Goal: Transaction & Acquisition: Purchase product/service

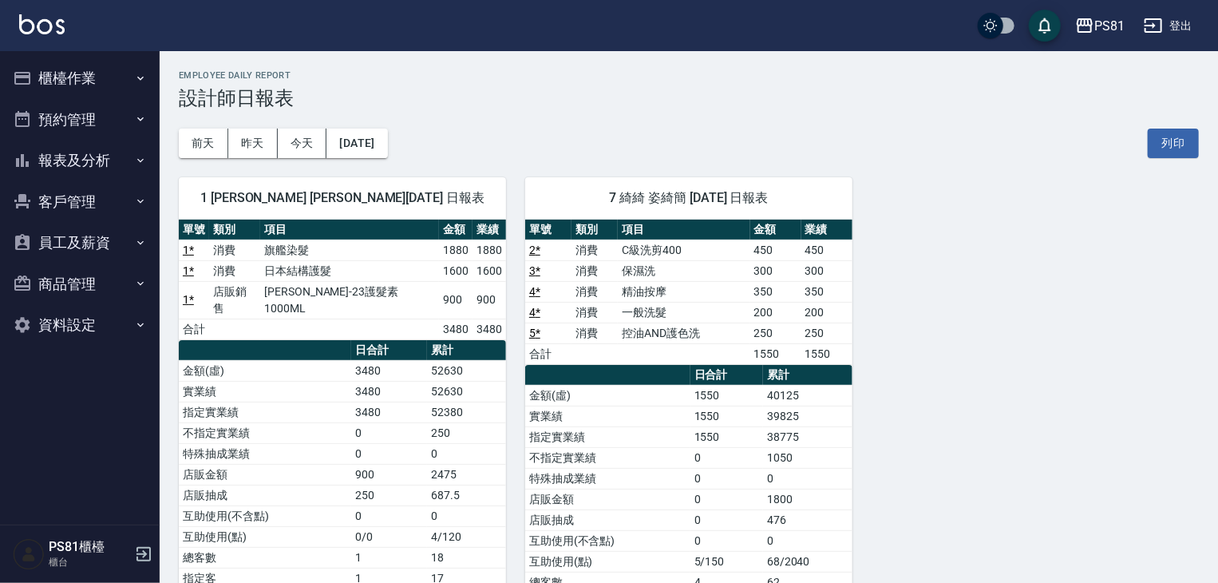
click at [94, 156] on button "報表及分析" at bounding box center [79, 161] width 147 height 42
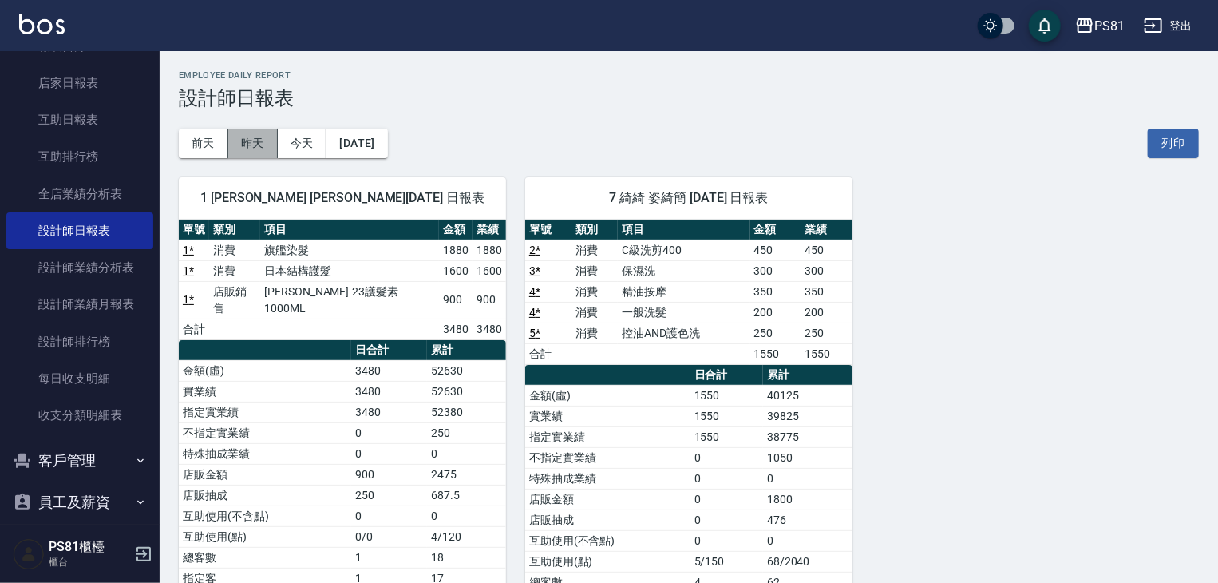
click at [265, 152] on button "昨天" at bounding box center [252, 143] width 49 height 30
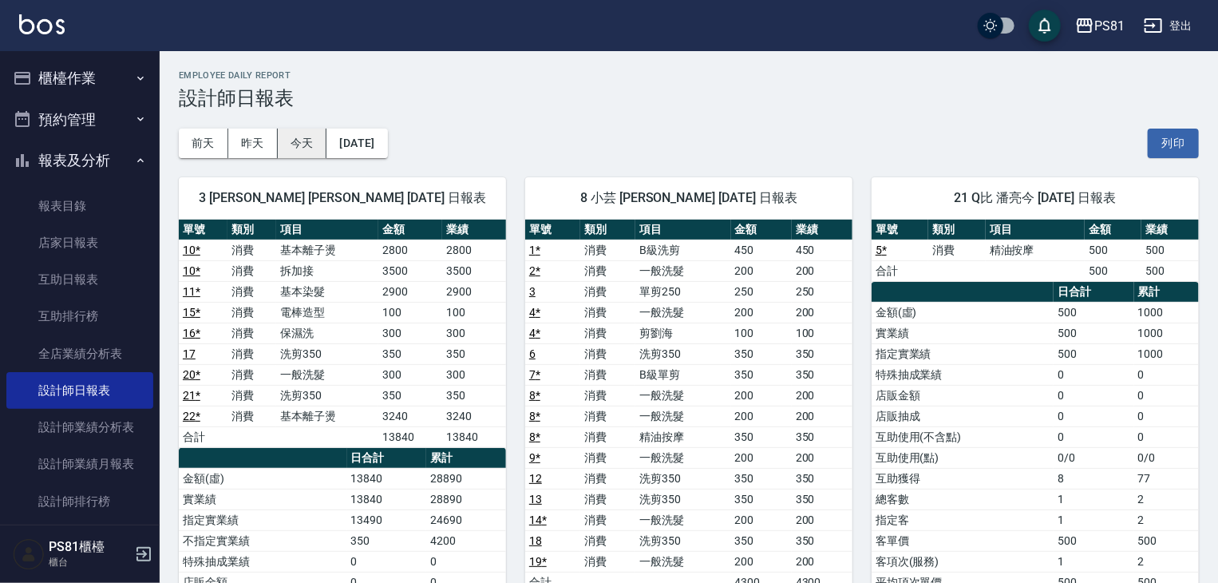
click at [296, 144] on button "今天" at bounding box center [302, 143] width 49 height 30
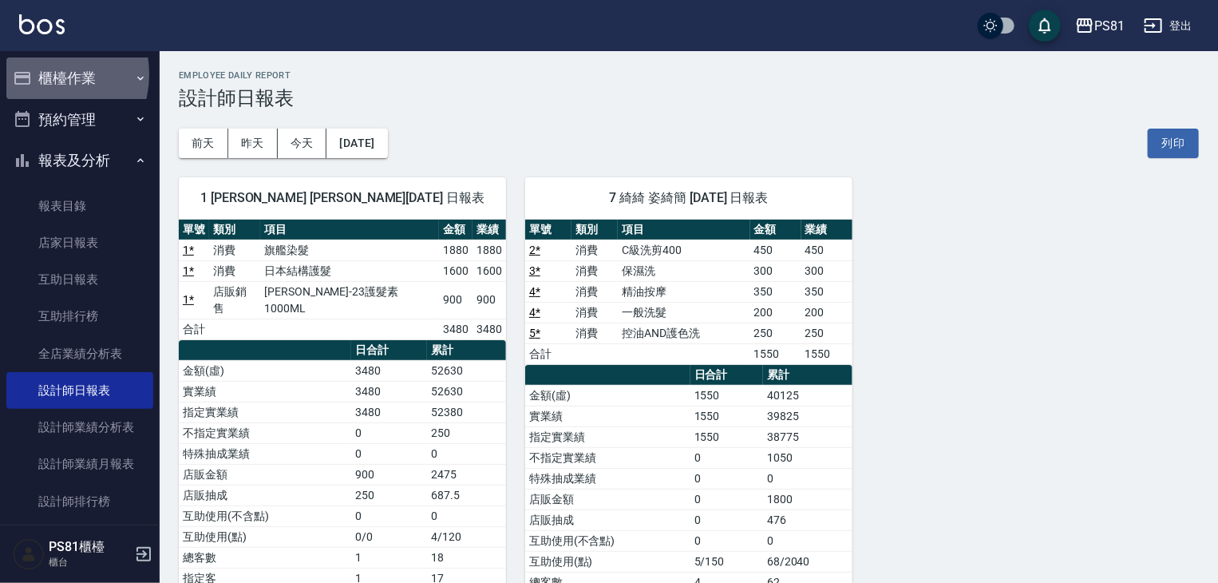
click at [40, 74] on button "櫃檯作業" at bounding box center [79, 78] width 147 height 42
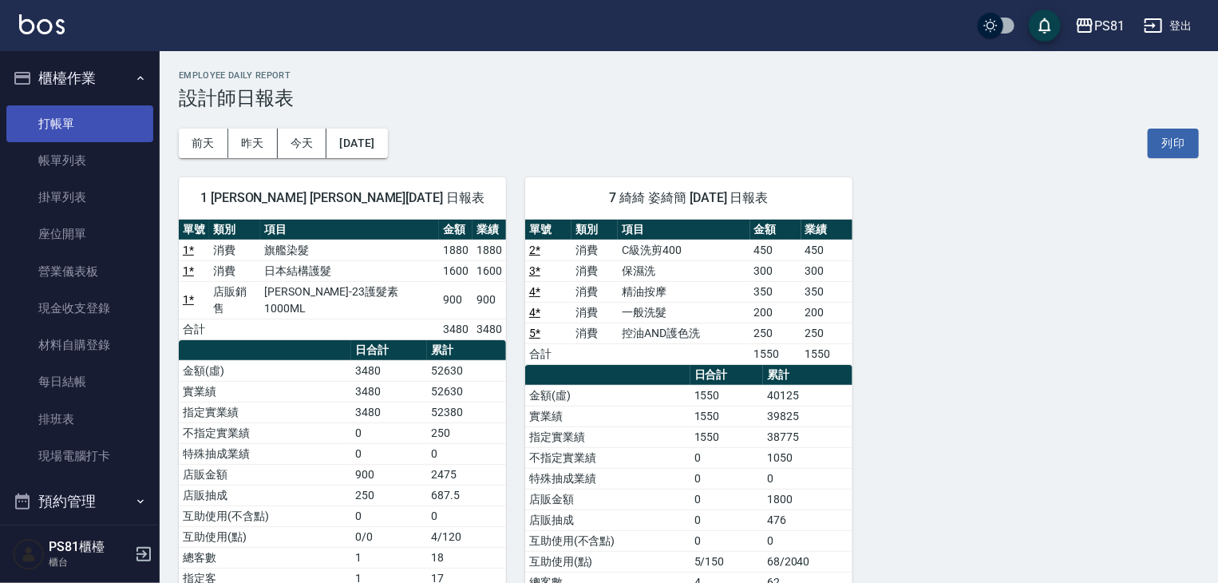
click at [68, 121] on link "打帳單" at bounding box center [79, 123] width 147 height 37
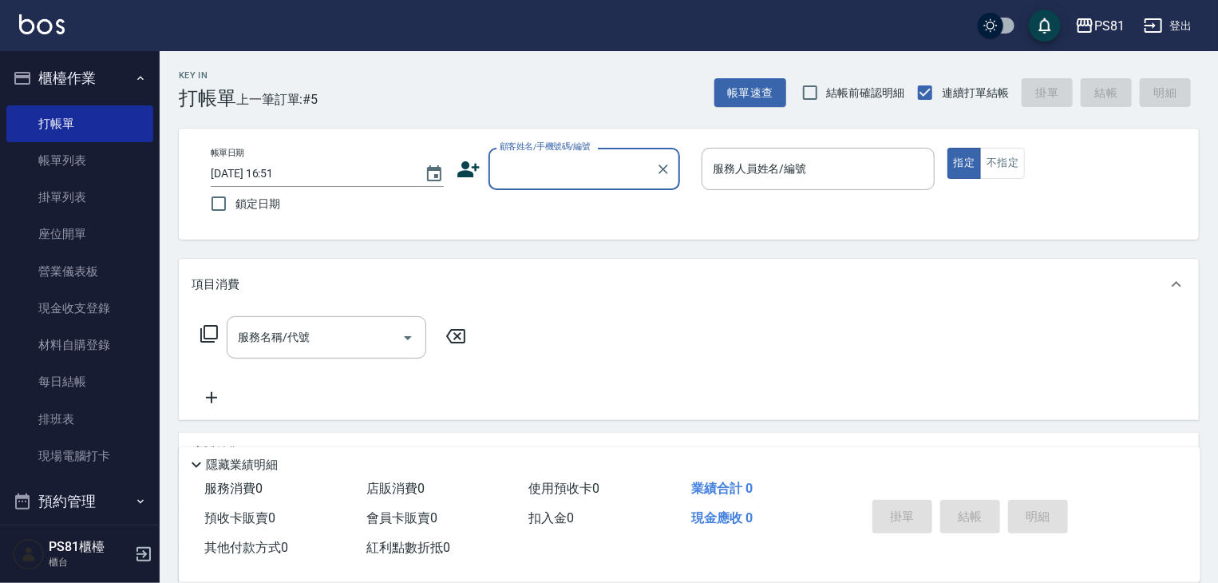
click at [467, 167] on icon at bounding box center [468, 169] width 22 height 16
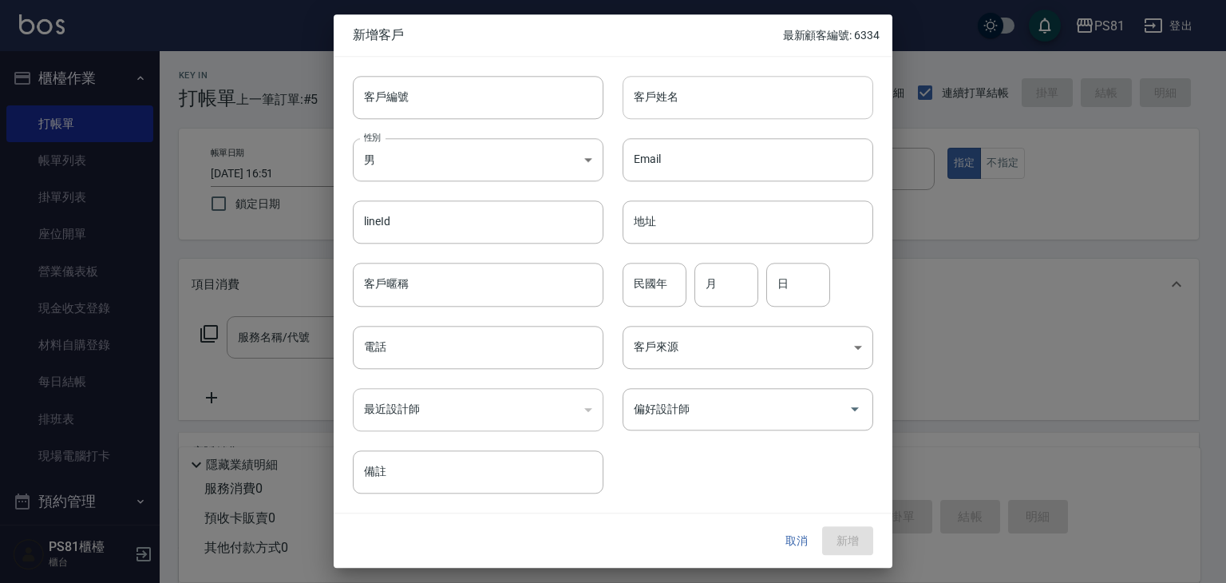
click at [680, 107] on input "客戶姓名" at bounding box center [748, 97] width 251 height 43
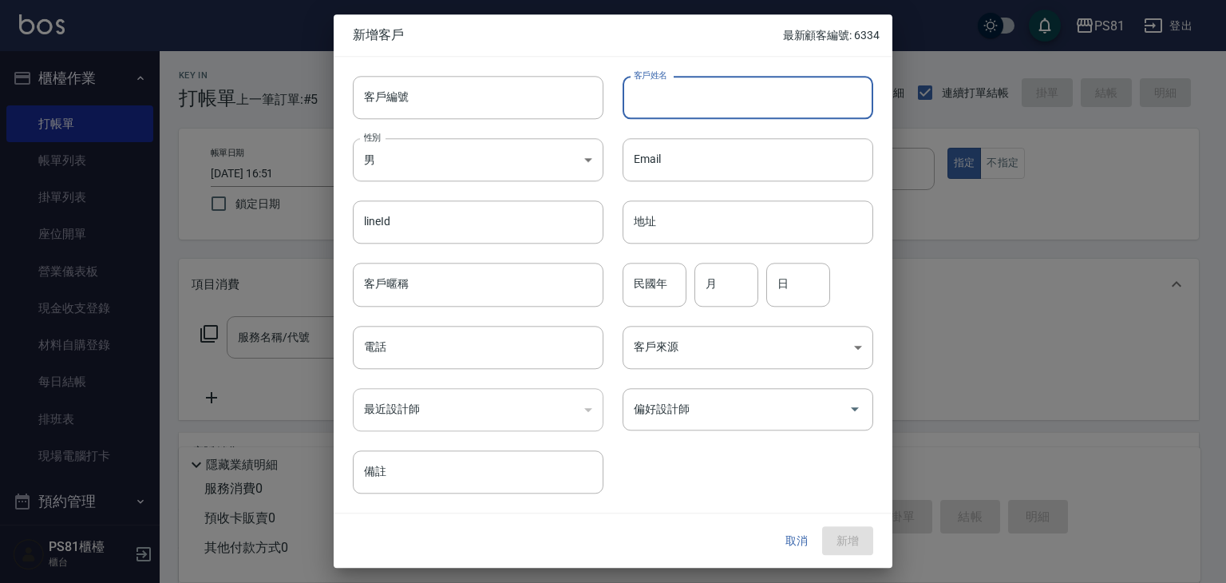
click at [290, 279] on div at bounding box center [613, 291] width 1226 height 583
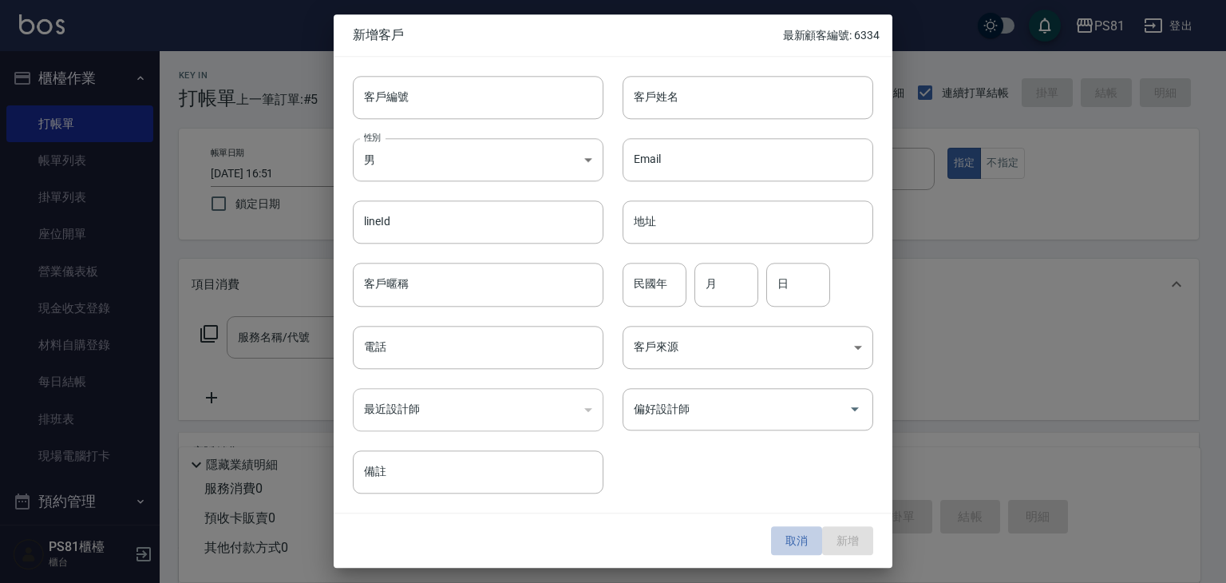
click at [788, 540] on button "取消" at bounding box center [796, 541] width 51 height 30
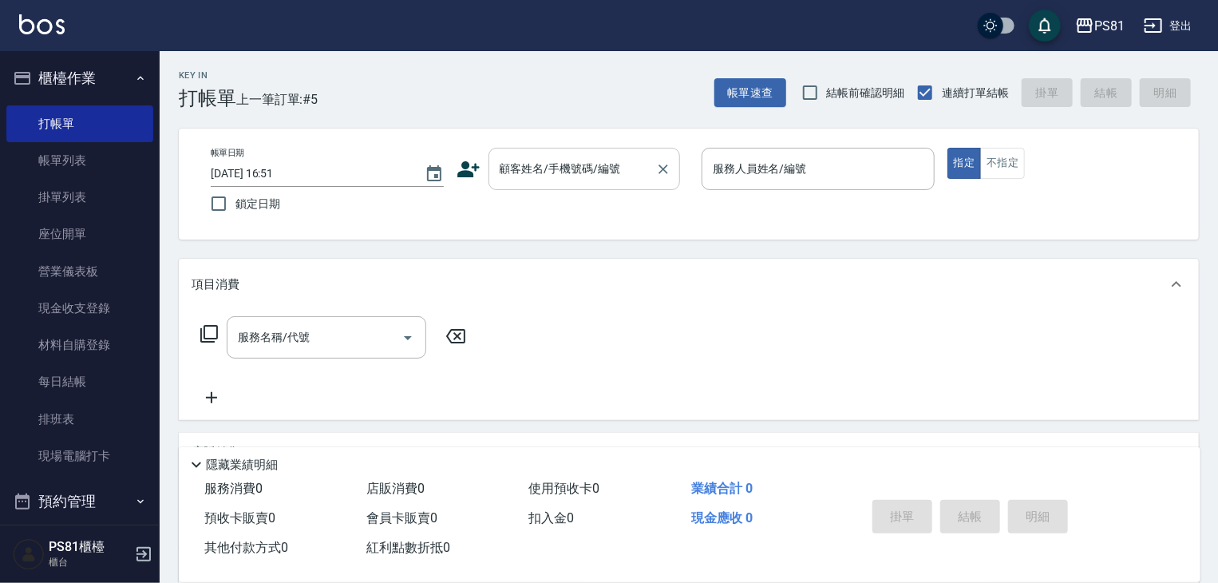
click at [588, 152] on div "顧客姓名/手機號碼/編號" at bounding box center [584, 169] width 192 height 42
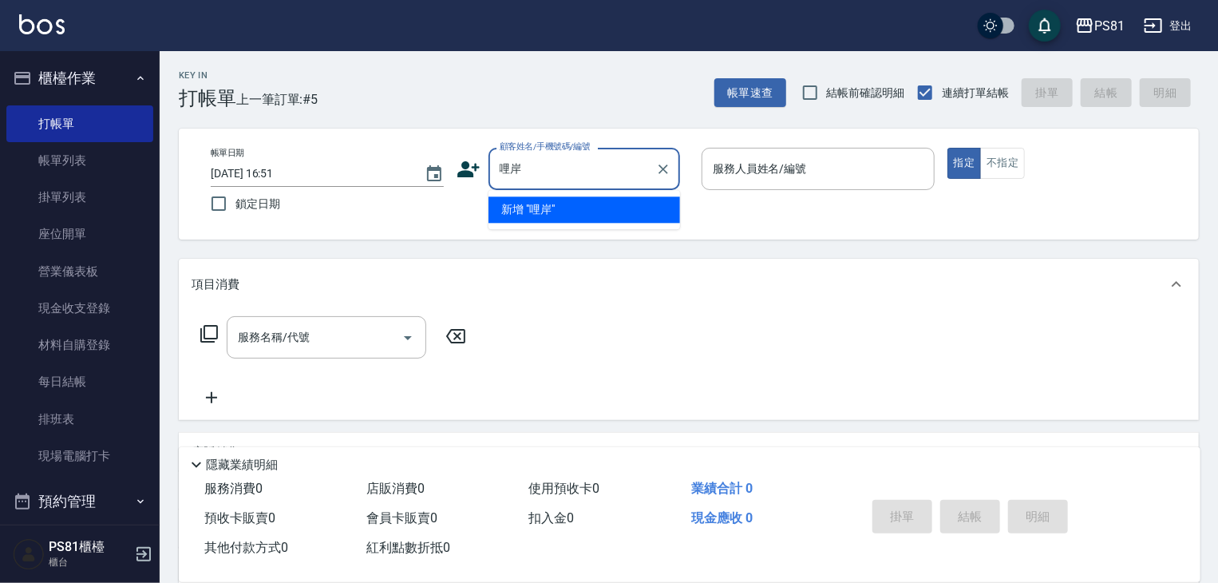
type input "李"
click at [579, 216] on li "[PERSON_NAME]/0958840302/" at bounding box center [584, 209] width 192 height 26
type input "[PERSON_NAME]/0958840302/"
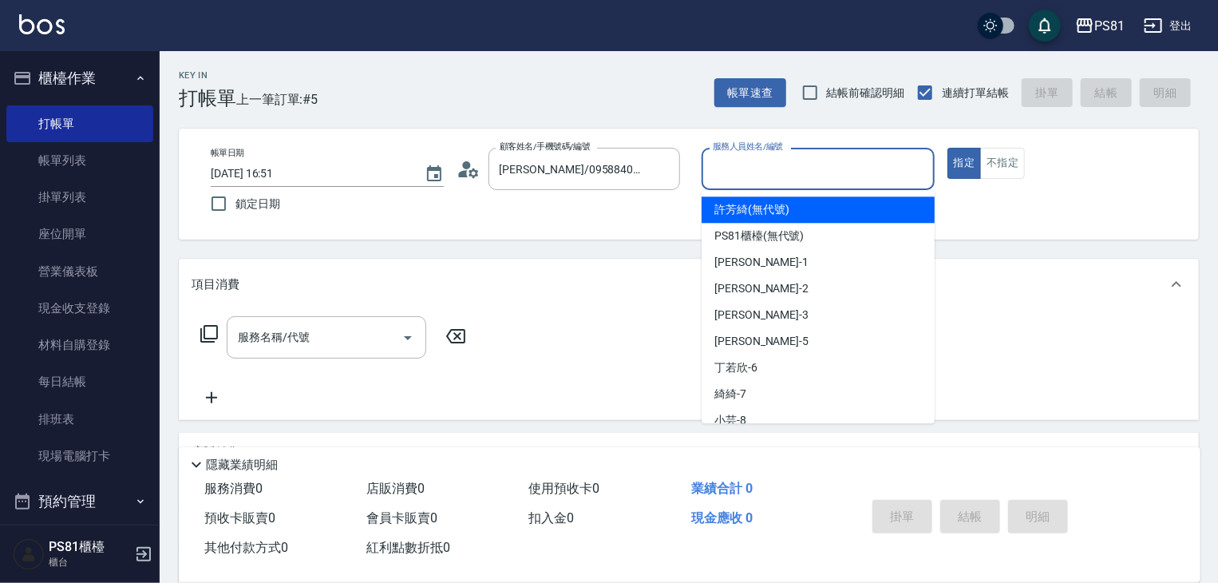
click at [791, 172] on input "服務人員姓名/編號" at bounding box center [818, 169] width 219 height 28
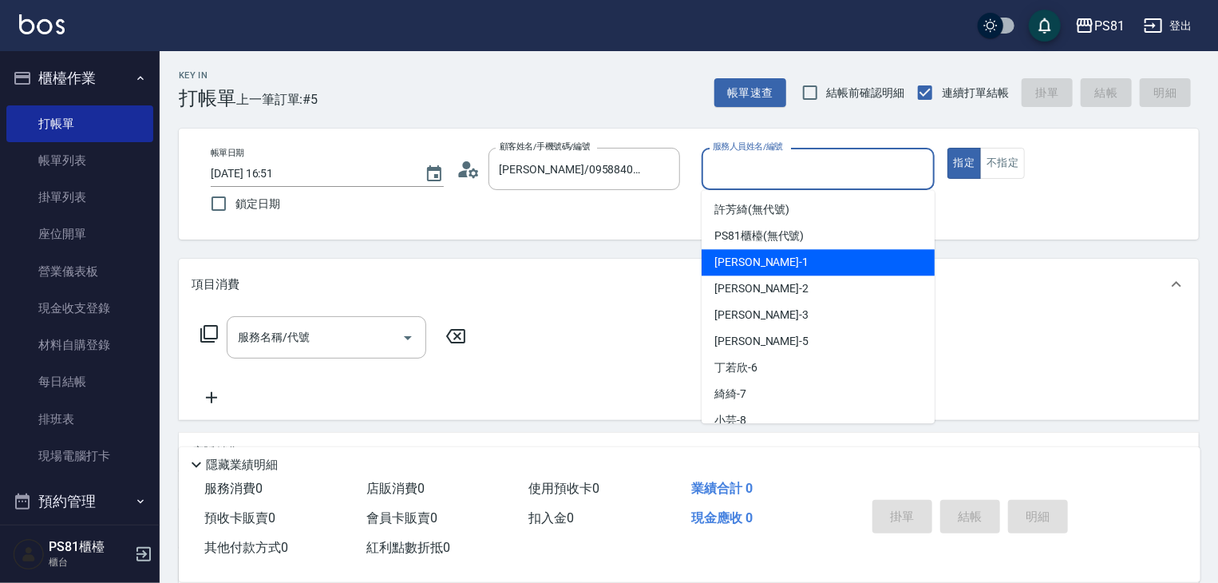
click at [769, 258] on div "[PERSON_NAME] -1" at bounding box center [818, 262] width 233 height 26
type input "[PERSON_NAME]-1"
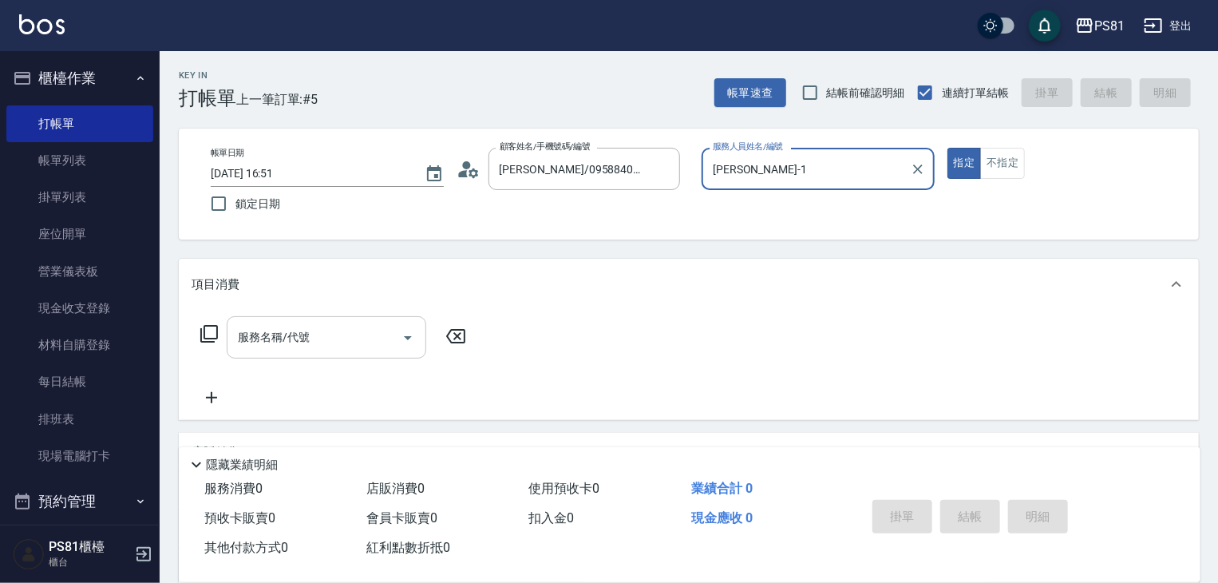
click at [371, 339] on input "服務名稱/代號" at bounding box center [314, 337] width 161 height 28
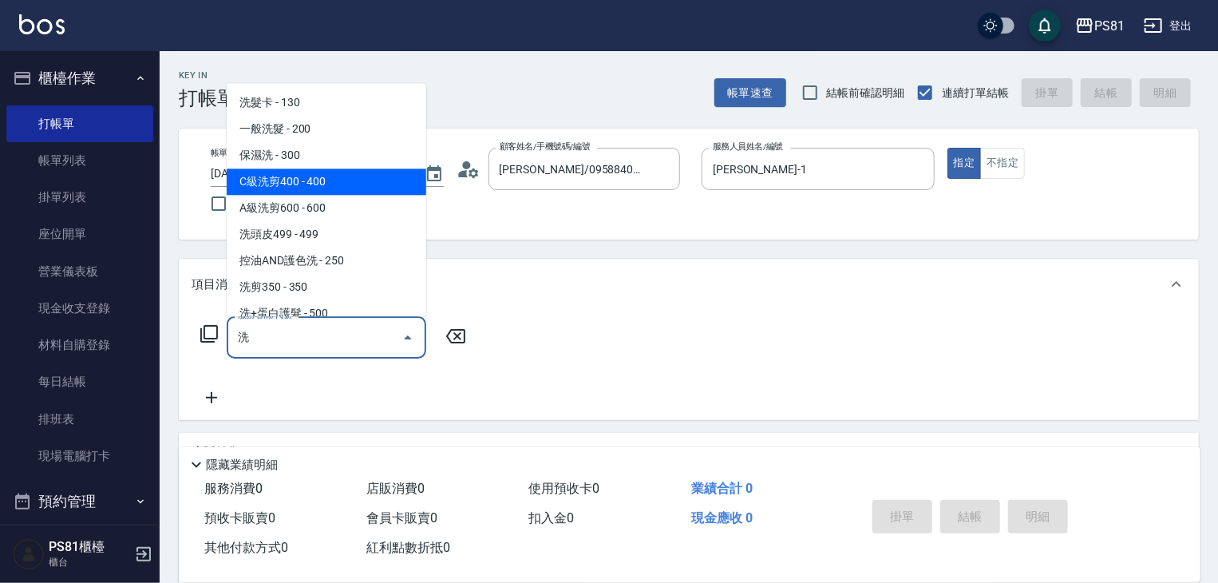
click at [352, 182] on span "C級洗剪400 - 400" at bounding box center [327, 181] width 200 height 26
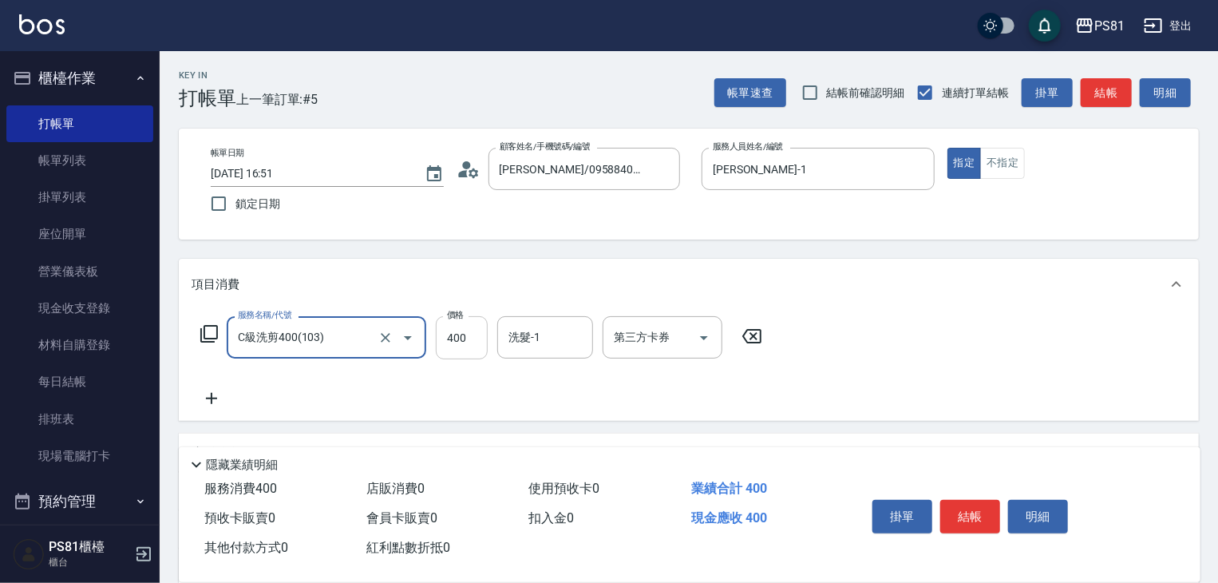
type input "C級洗剪400(103)"
click at [478, 338] on input "400" at bounding box center [462, 337] width 52 height 43
type input "350"
click at [528, 343] on input "洗髮-1" at bounding box center [544, 337] width 81 height 28
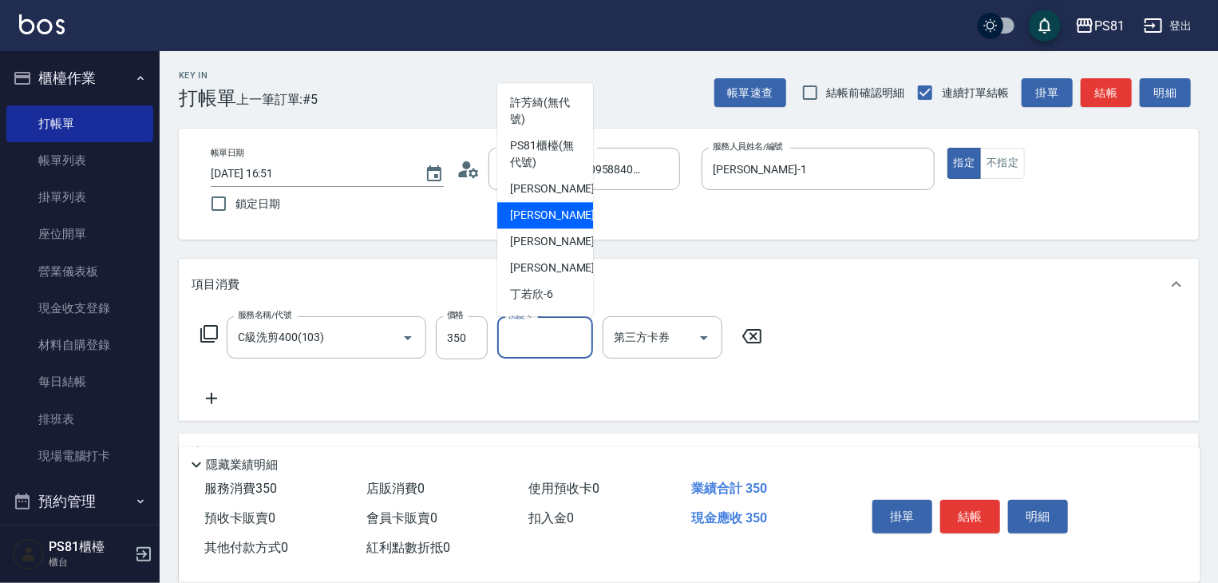
scroll to position [239, 0]
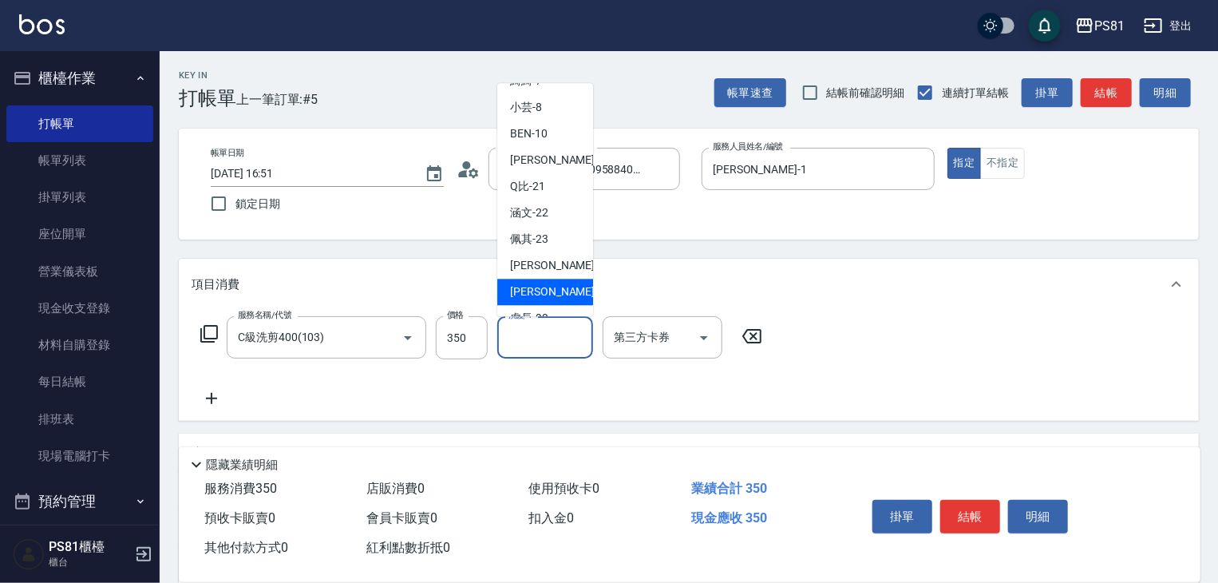
click at [533, 295] on span "[PERSON_NAME] -25" at bounding box center [560, 291] width 101 height 17
type input "[PERSON_NAME]-25"
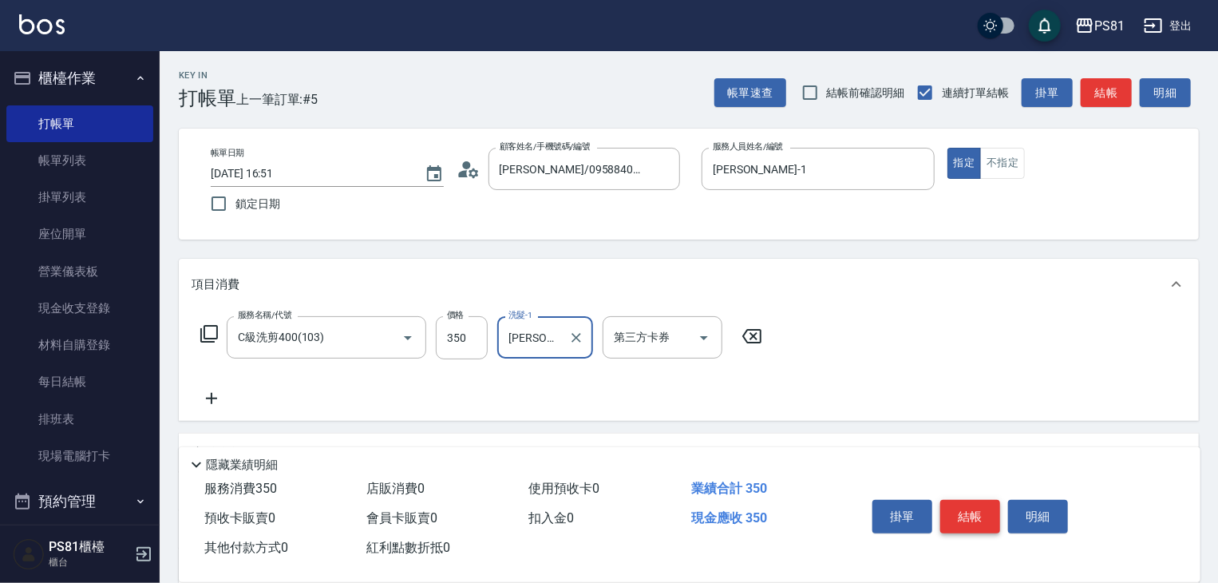
click at [970, 523] on button "結帳" at bounding box center [970, 517] width 60 height 34
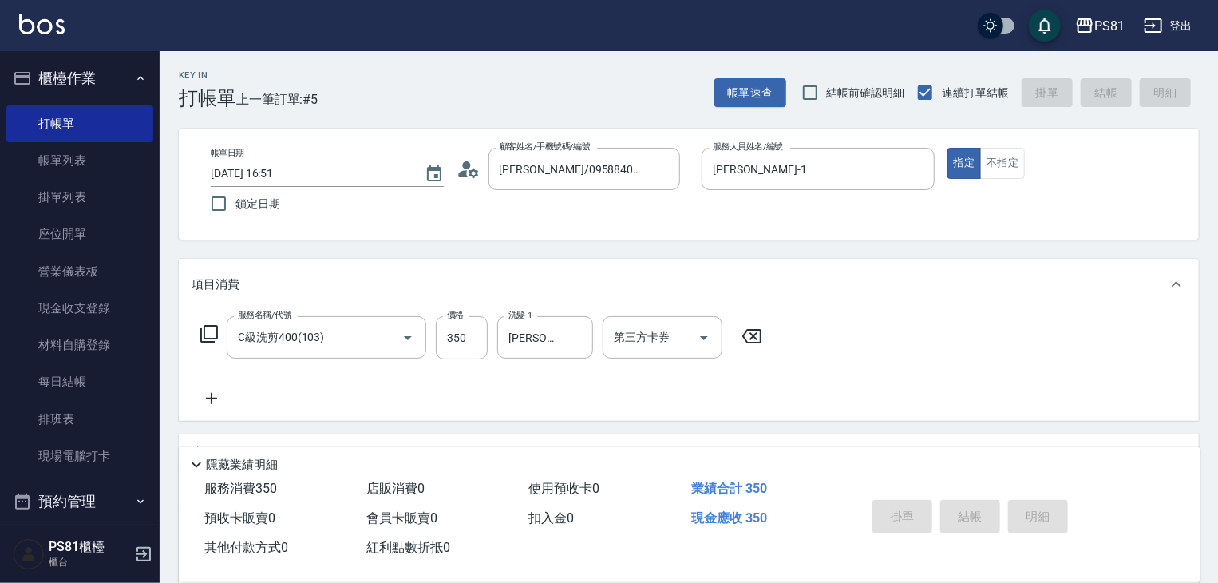
type input "[DATE] 17:01"
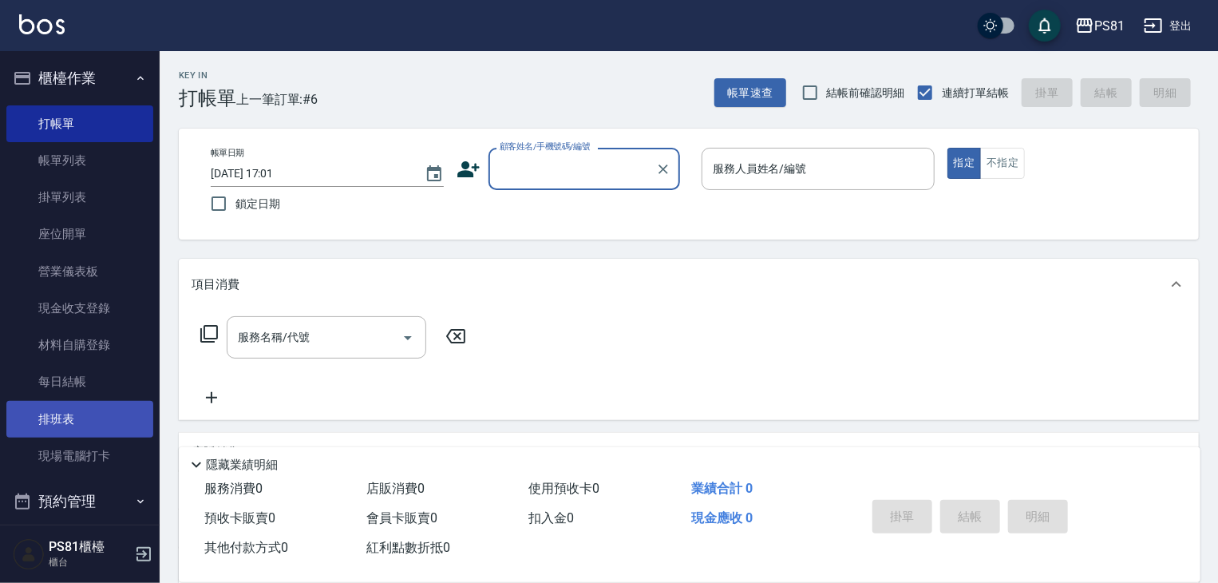
click at [67, 430] on link "排班表" at bounding box center [79, 419] width 147 height 37
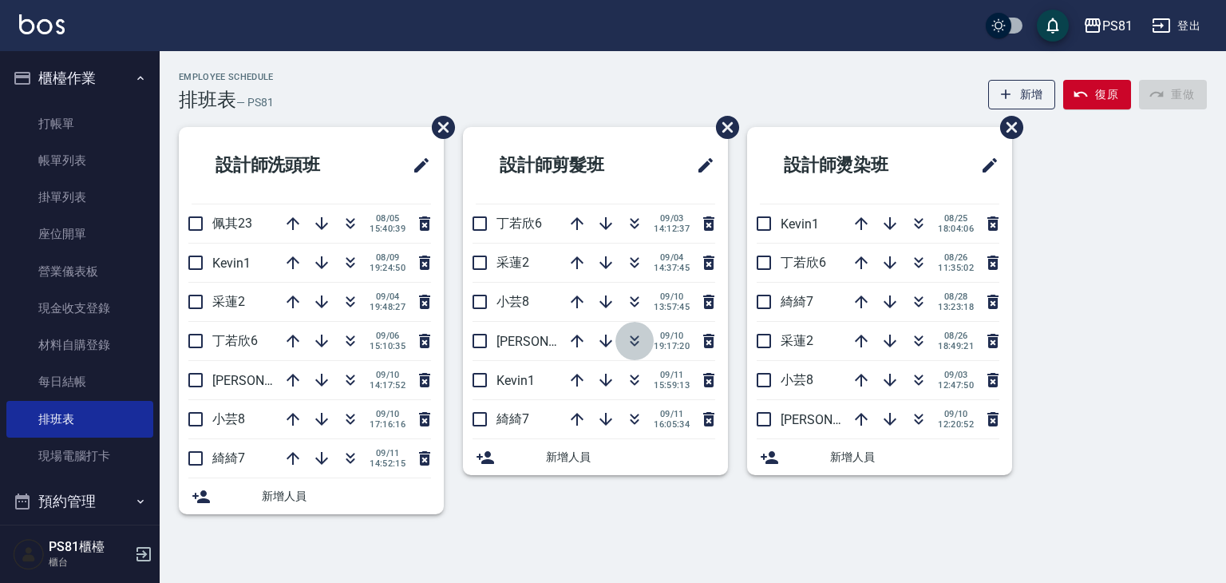
click at [635, 338] on icon "button" at bounding box center [634, 338] width 9 height 6
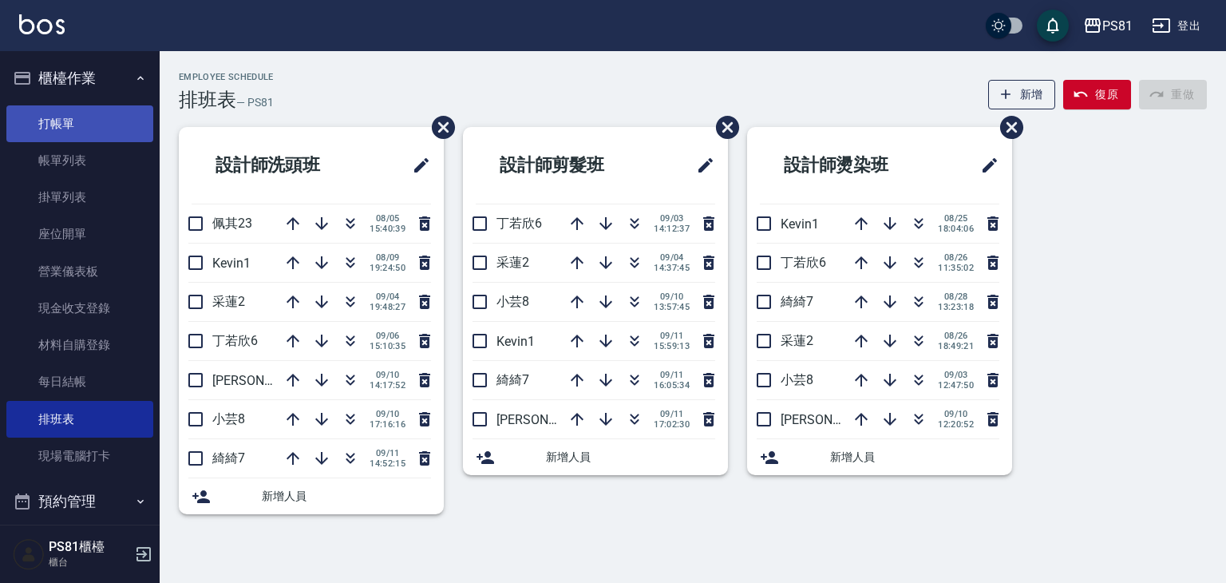
click at [76, 115] on link "打帳單" at bounding box center [79, 123] width 147 height 37
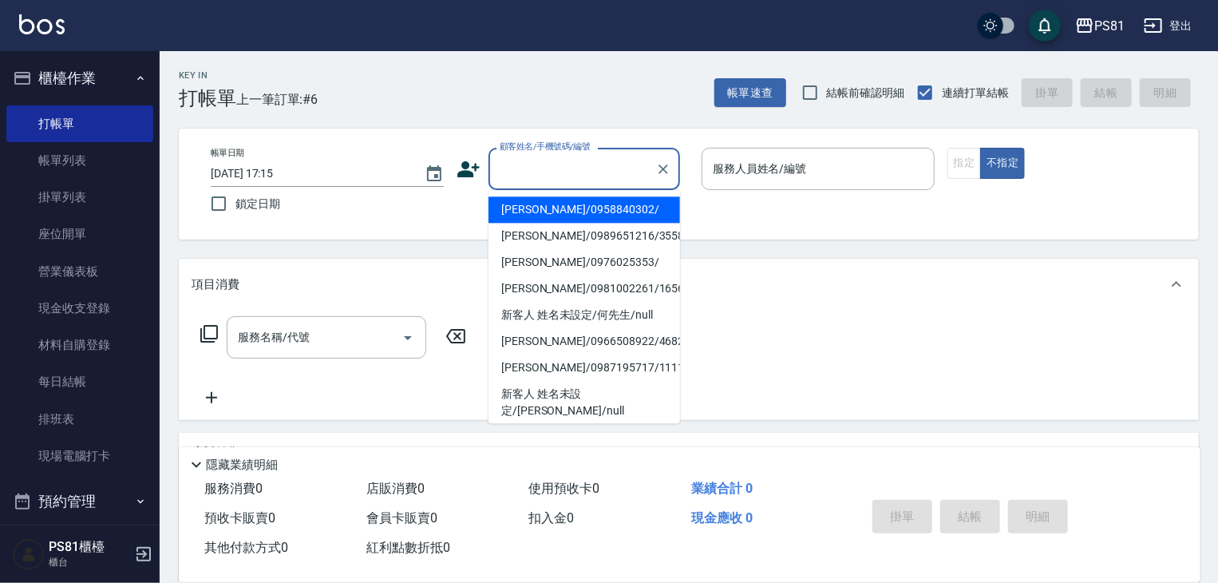
click at [615, 173] on input "顧客姓名/手機號碼/編號" at bounding box center [572, 169] width 153 height 28
click at [551, 170] on input "顧客姓名/手機號碼/編號" at bounding box center [572, 169] width 153 height 28
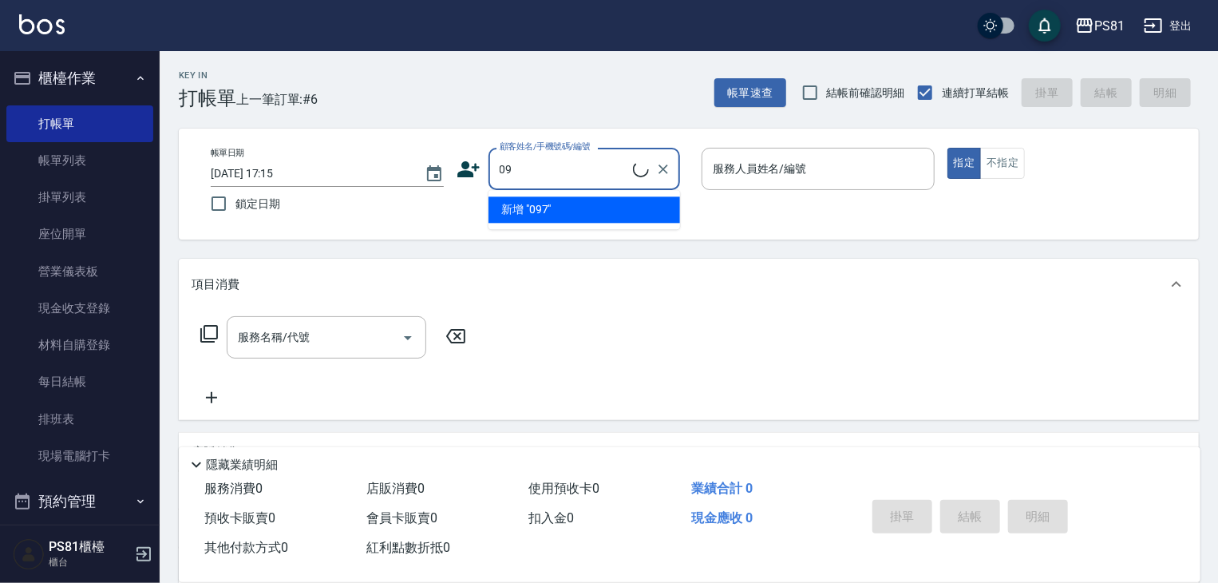
type input "0"
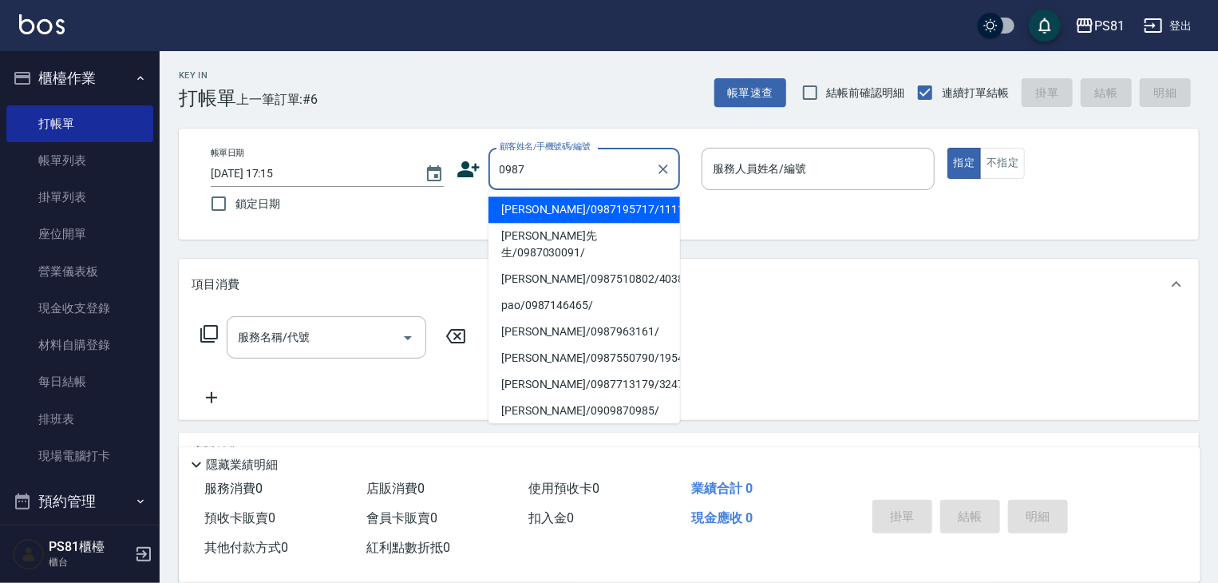
drag, startPoint x: 588, startPoint y: 219, endPoint x: 613, endPoint y: 203, distance: 29.9
click at [588, 218] on li "[PERSON_NAME]/0987195717/111111" at bounding box center [584, 209] width 192 height 26
type input "[PERSON_NAME]/0987195717/111111"
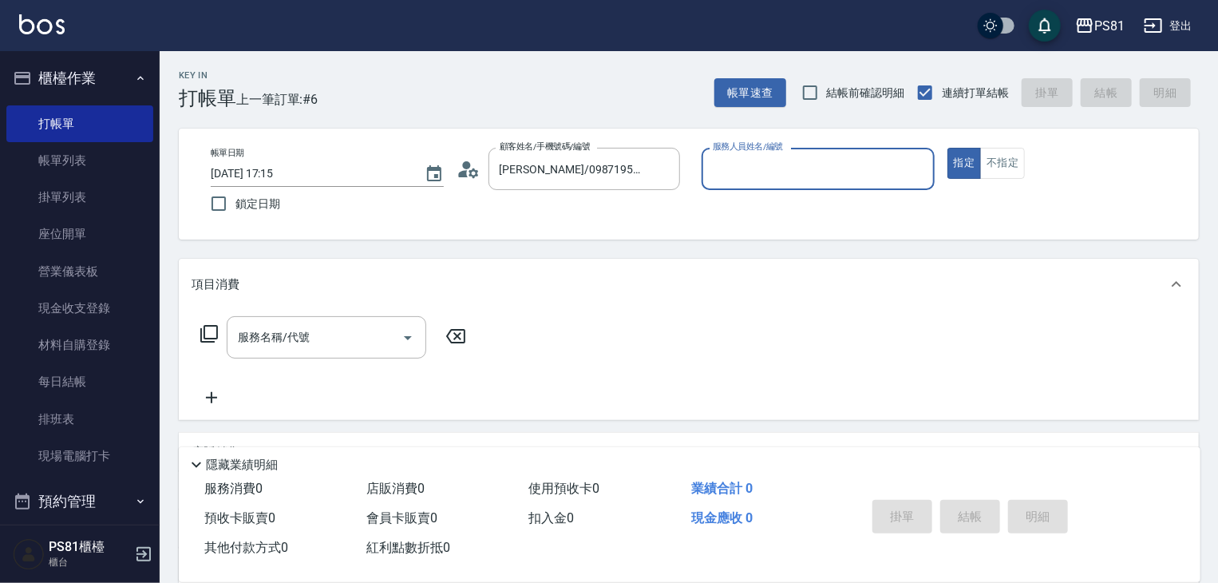
click at [745, 147] on label "服務人員姓名/編號" at bounding box center [748, 146] width 70 height 12
click at [745, 155] on input "服務人員姓名/編號" at bounding box center [818, 169] width 219 height 28
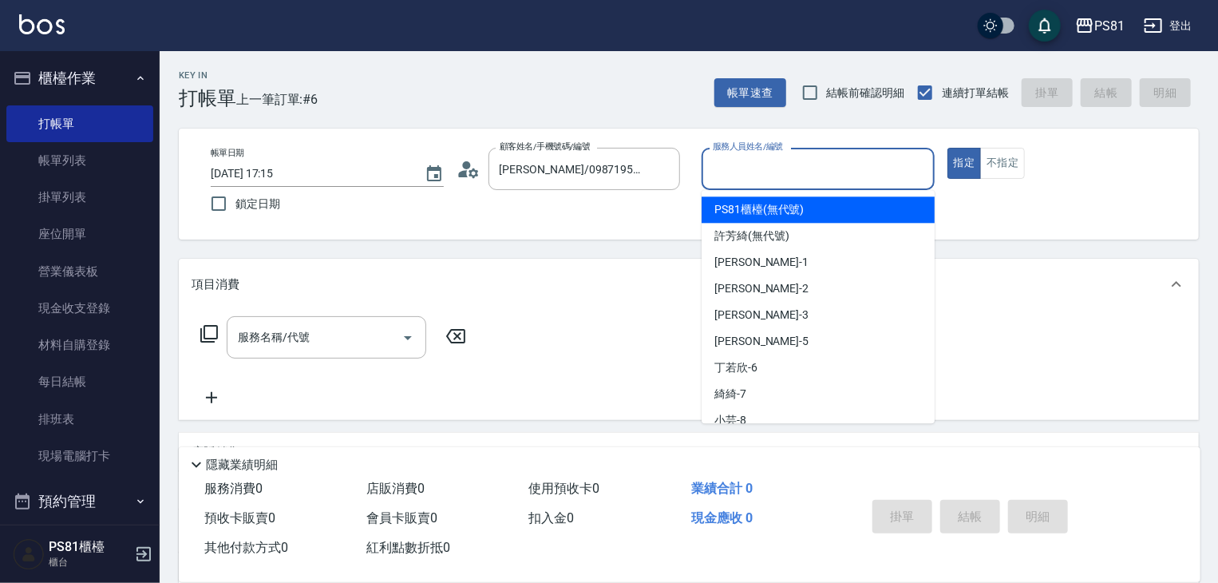
click at [748, 170] on input "服務人員姓名/編號" at bounding box center [818, 169] width 219 height 28
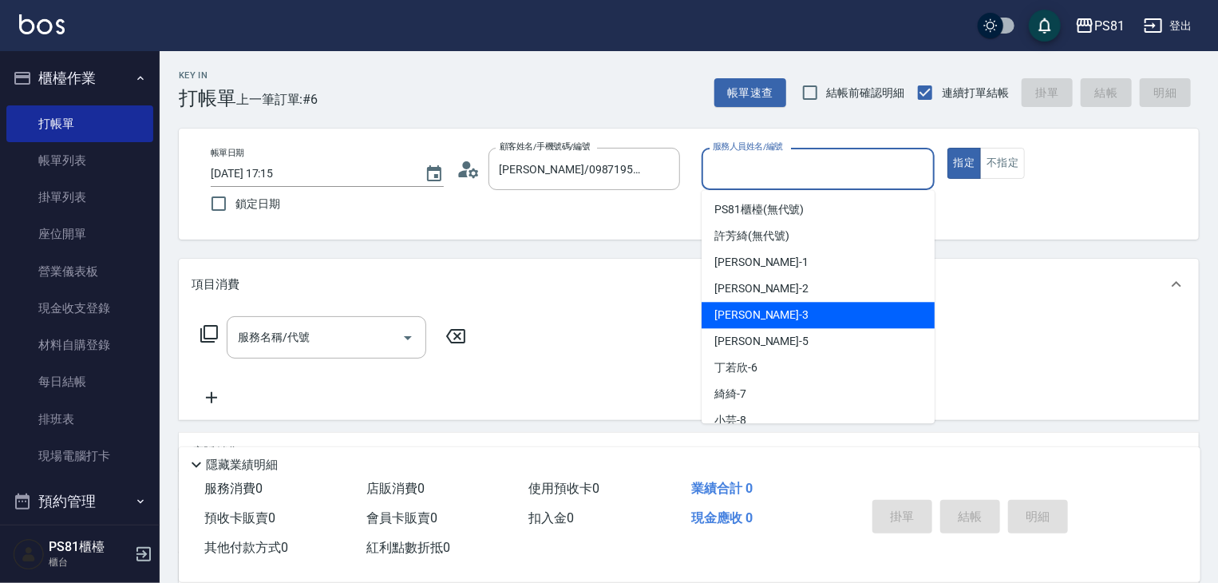
click at [832, 309] on div "[PERSON_NAME] -3" at bounding box center [818, 315] width 233 height 26
type input "[PERSON_NAME]-3"
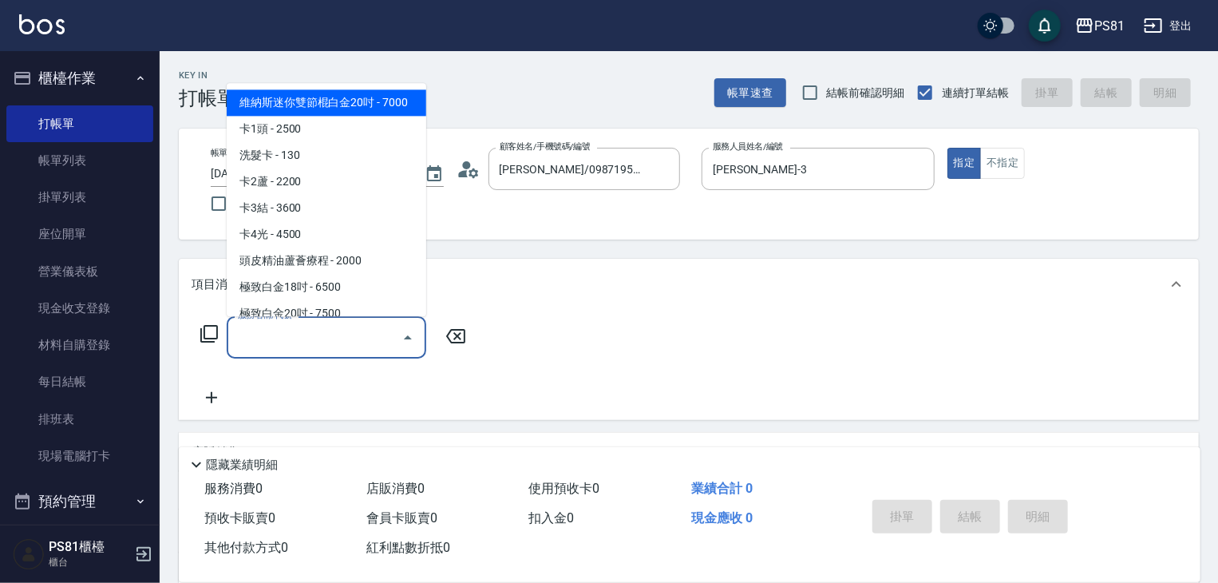
click at [305, 342] on input "服務名稱/代號" at bounding box center [314, 337] width 161 height 28
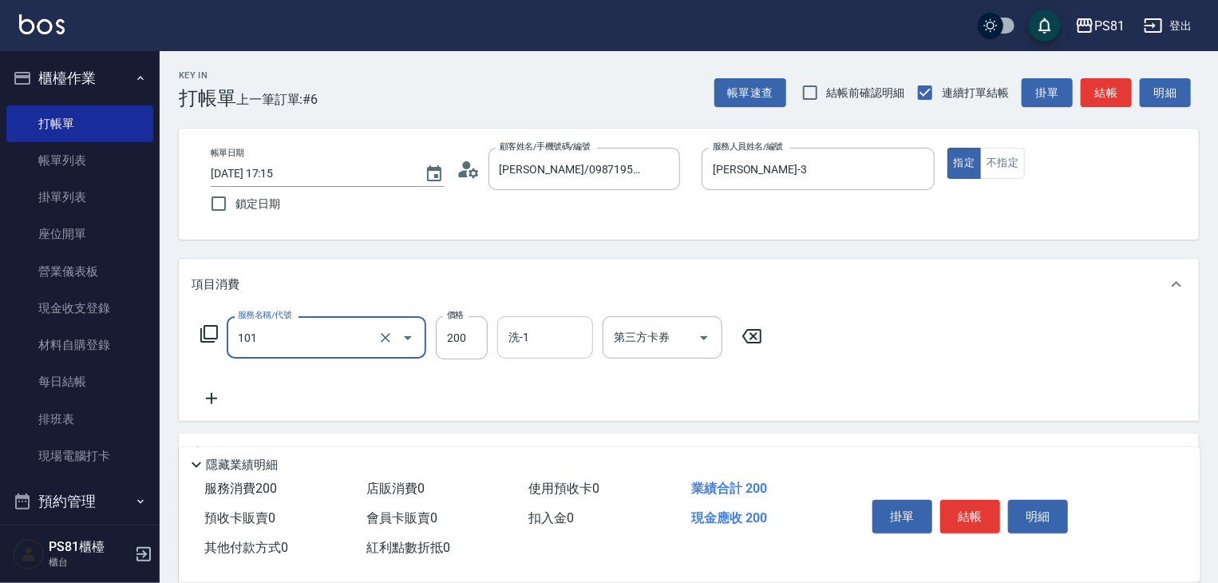
type input "一般洗髮(101)"
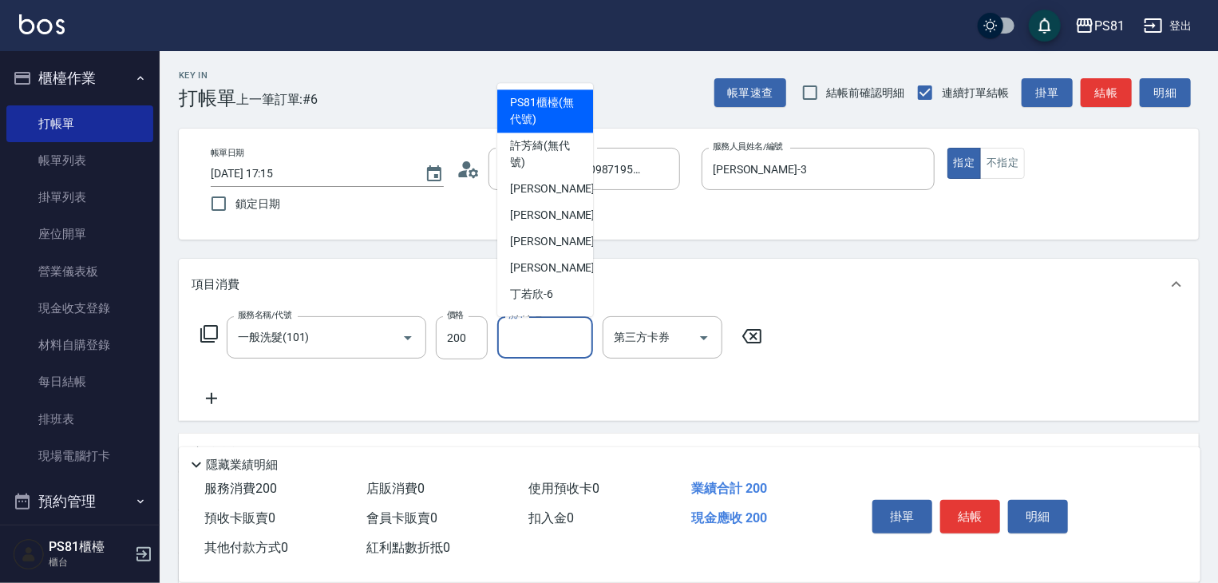
click at [539, 334] on input "洗-1" at bounding box center [544, 337] width 81 height 28
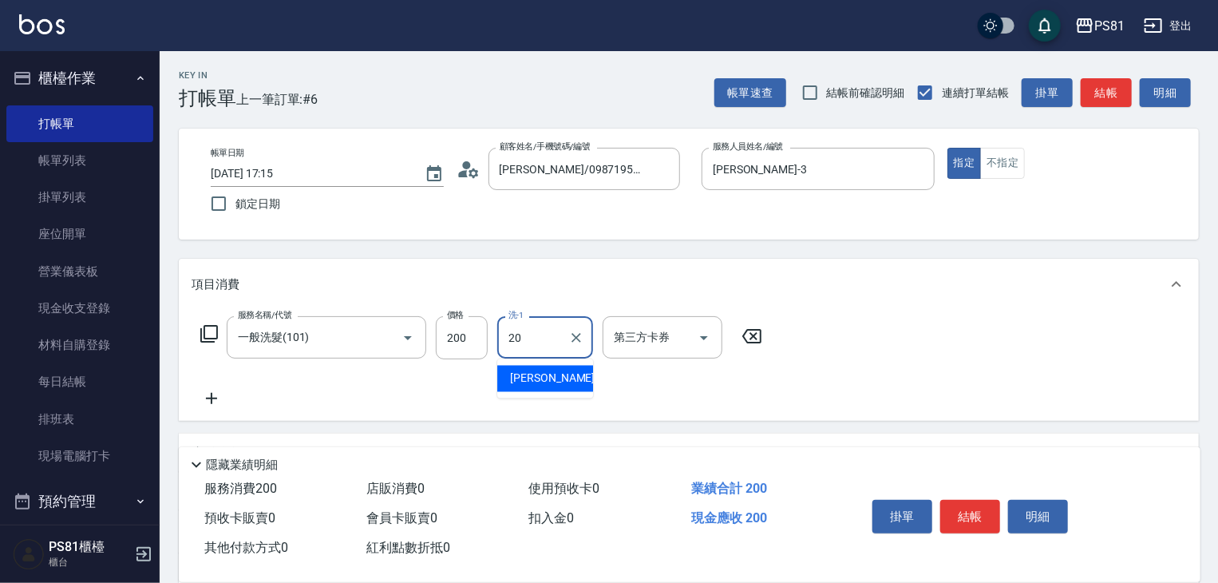
type input "[PERSON_NAME]-20"
drag, startPoint x: 929, startPoint y: 399, endPoint x: 982, endPoint y: 508, distance: 121.0
click at [982, 508] on button "結帳" at bounding box center [970, 517] width 60 height 34
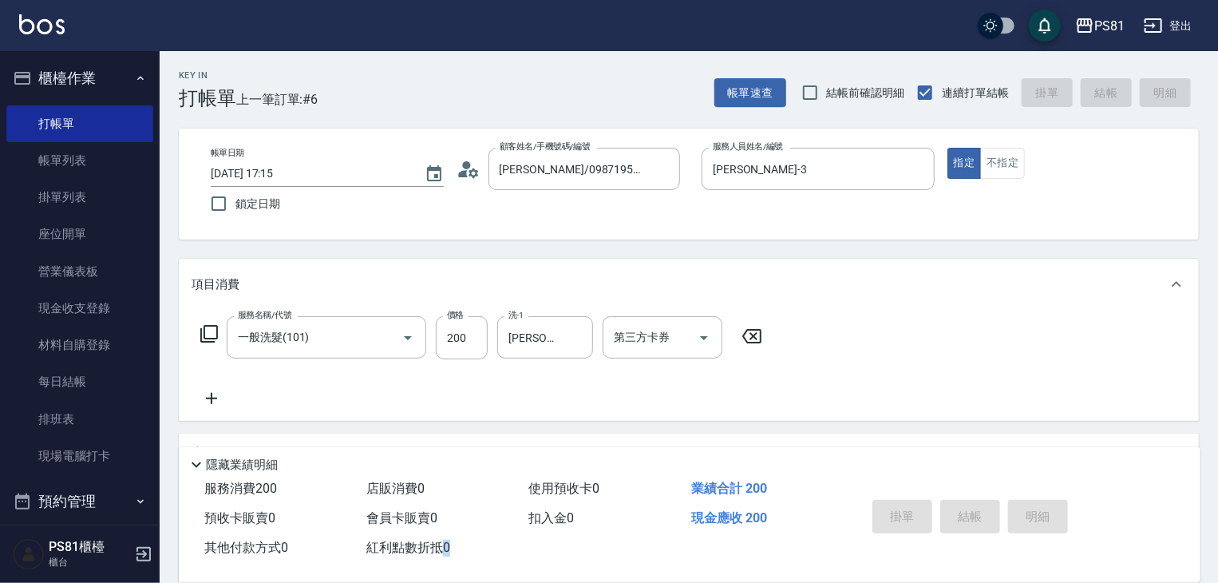
click at [982, 508] on div "掛單 結帳 明細" at bounding box center [970, 518] width 208 height 50
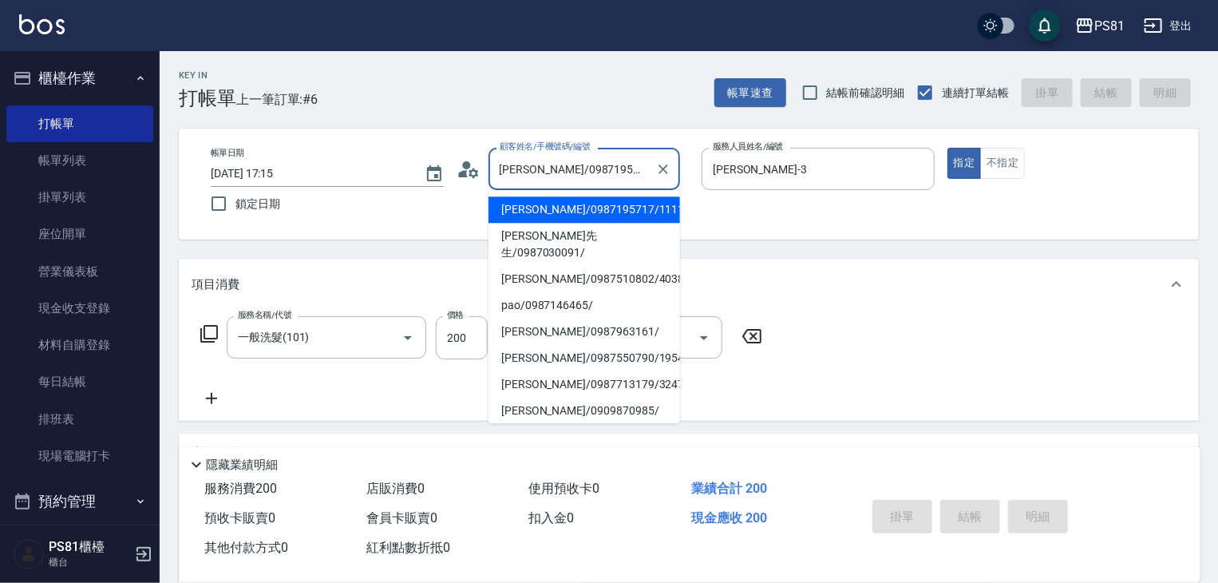
click at [551, 166] on input "[PERSON_NAME]/0987195717/111111" at bounding box center [572, 169] width 153 height 28
type input "[DATE] 17:16"
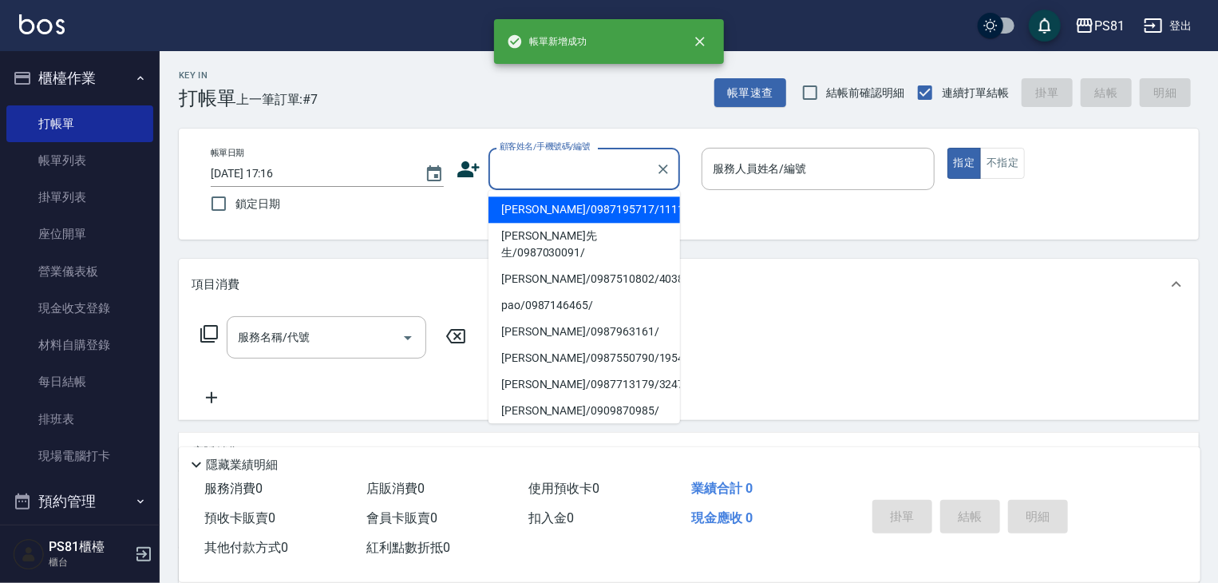
click at [533, 208] on li "[PERSON_NAME]/0987195717/111111" at bounding box center [584, 209] width 192 height 26
type input "[PERSON_NAME]/0987195717/111111"
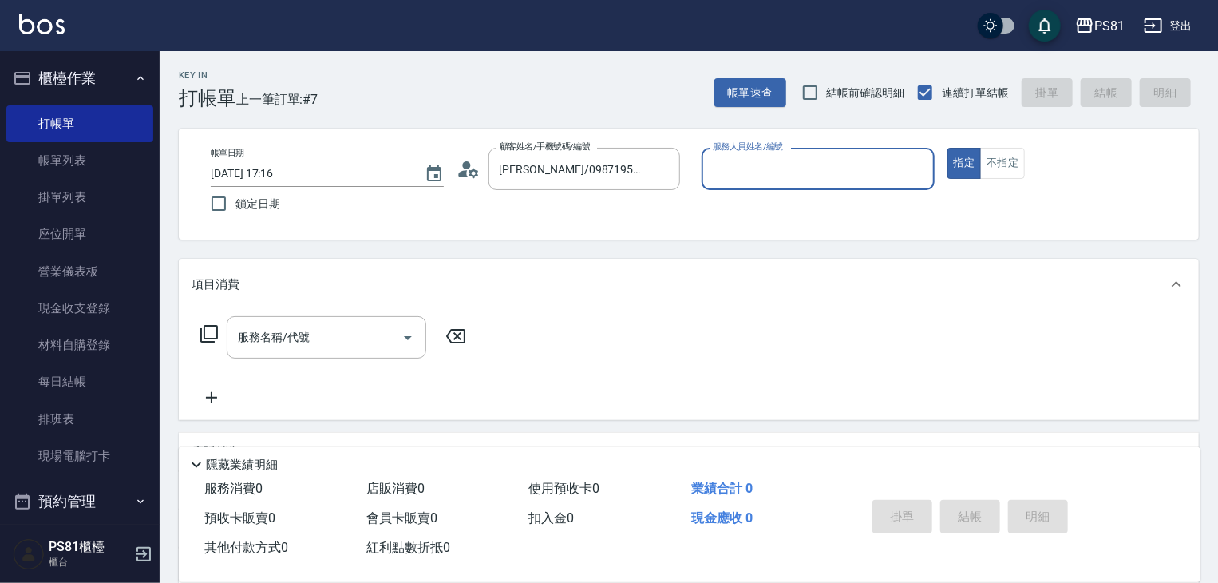
click at [843, 171] on input "服務人員姓名/編號" at bounding box center [818, 169] width 219 height 28
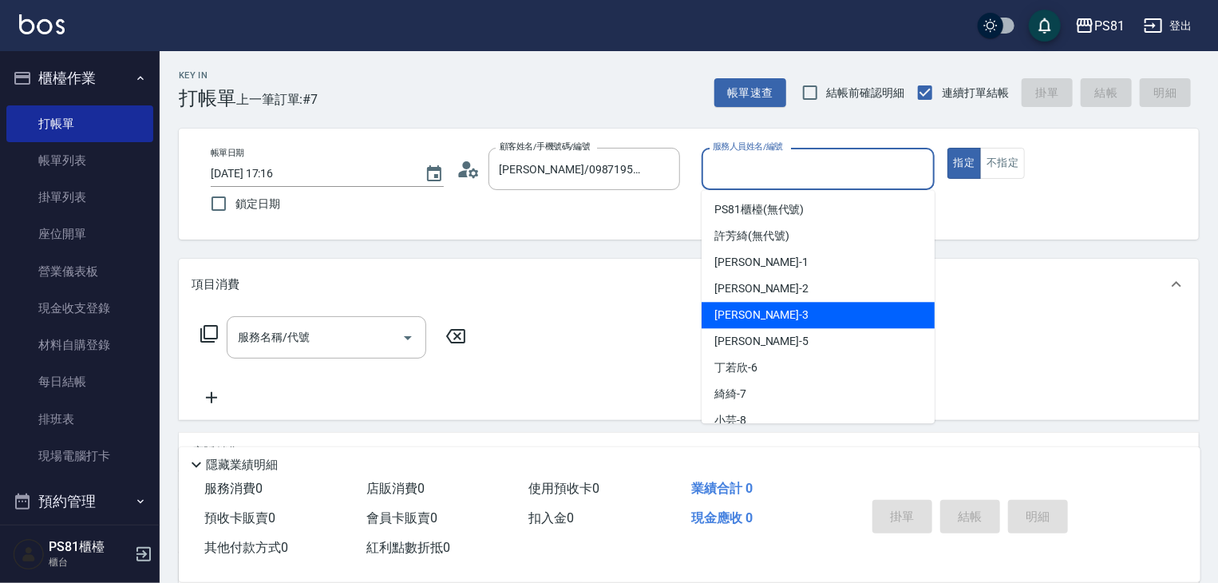
drag, startPoint x: 769, startPoint y: 316, endPoint x: 441, endPoint y: 335, distance: 329.4
click at [760, 316] on div "[PERSON_NAME] -3" at bounding box center [818, 315] width 233 height 26
type input "[PERSON_NAME]-3"
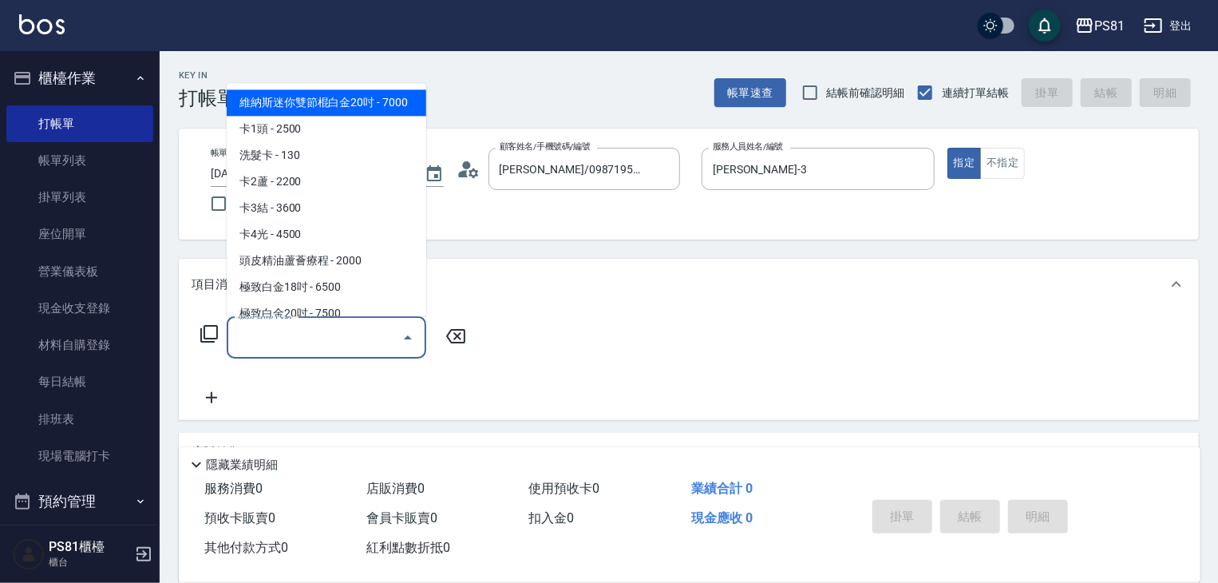
click at [319, 340] on input "服務名稱/代號" at bounding box center [314, 337] width 161 height 28
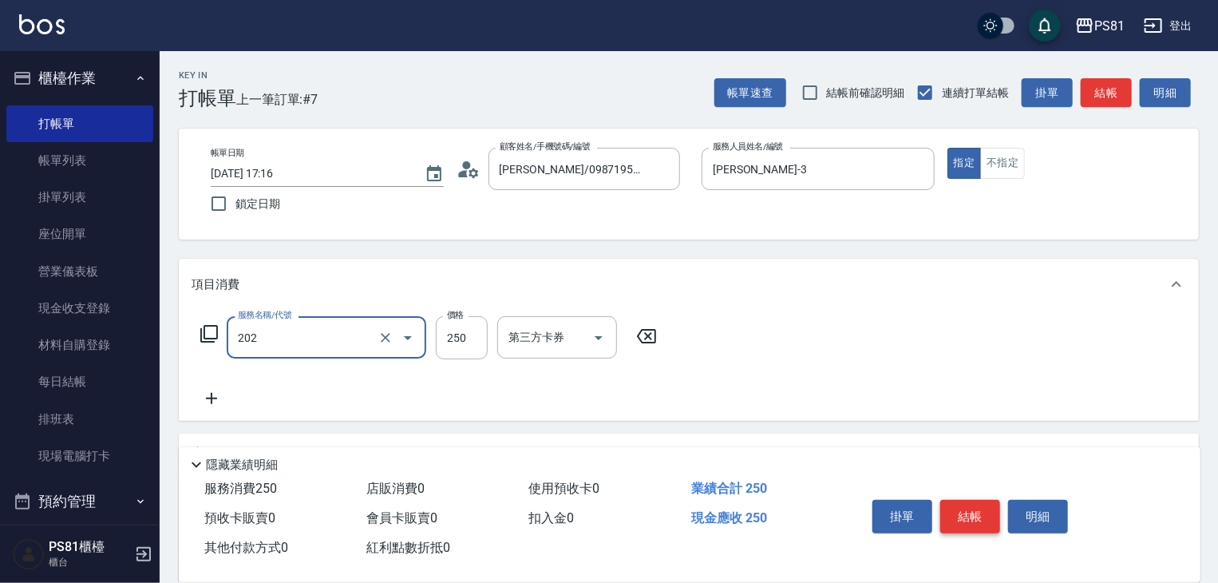
type input "單剪250(202)"
click at [990, 505] on button "結帳" at bounding box center [970, 517] width 60 height 34
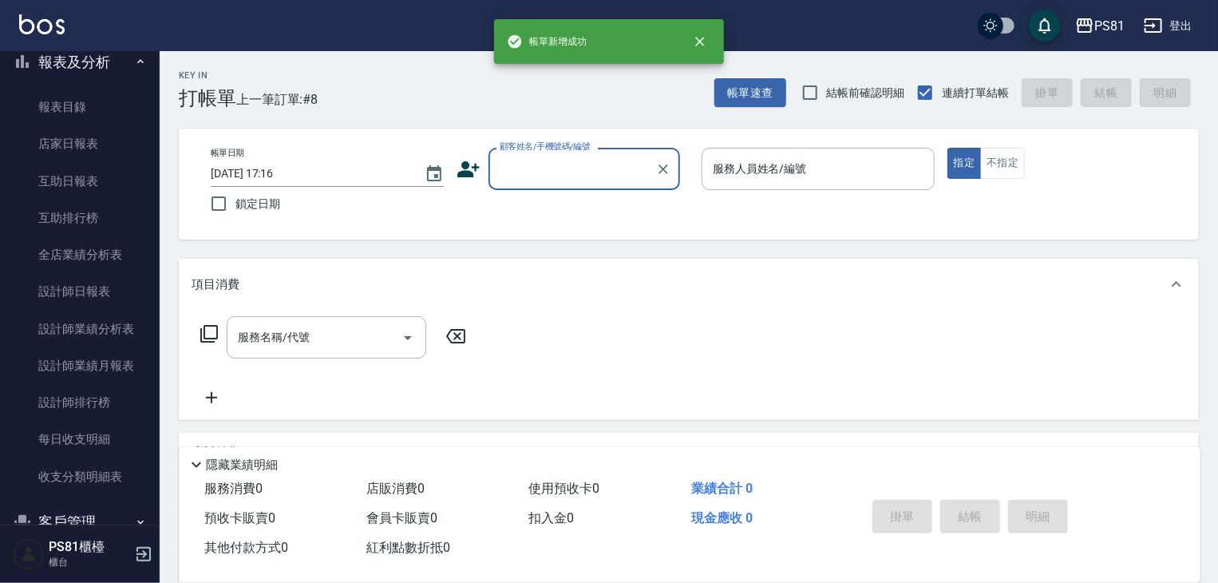
scroll to position [479, 0]
click at [96, 301] on link "設計師日報表" at bounding box center [79, 293] width 147 height 37
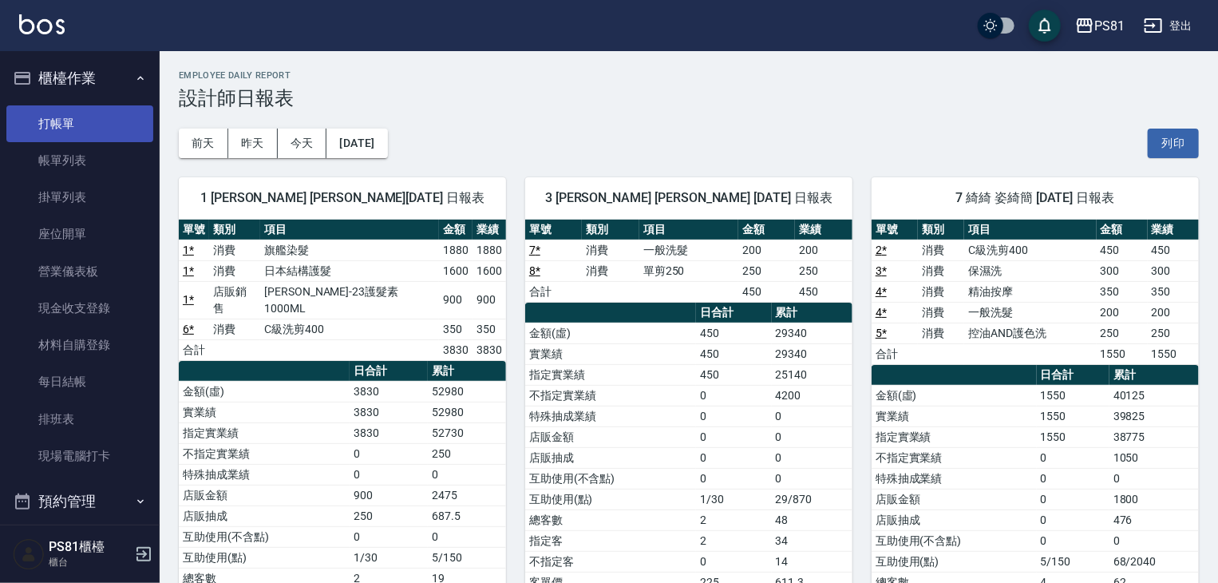
click at [64, 119] on link "打帳單" at bounding box center [79, 123] width 147 height 37
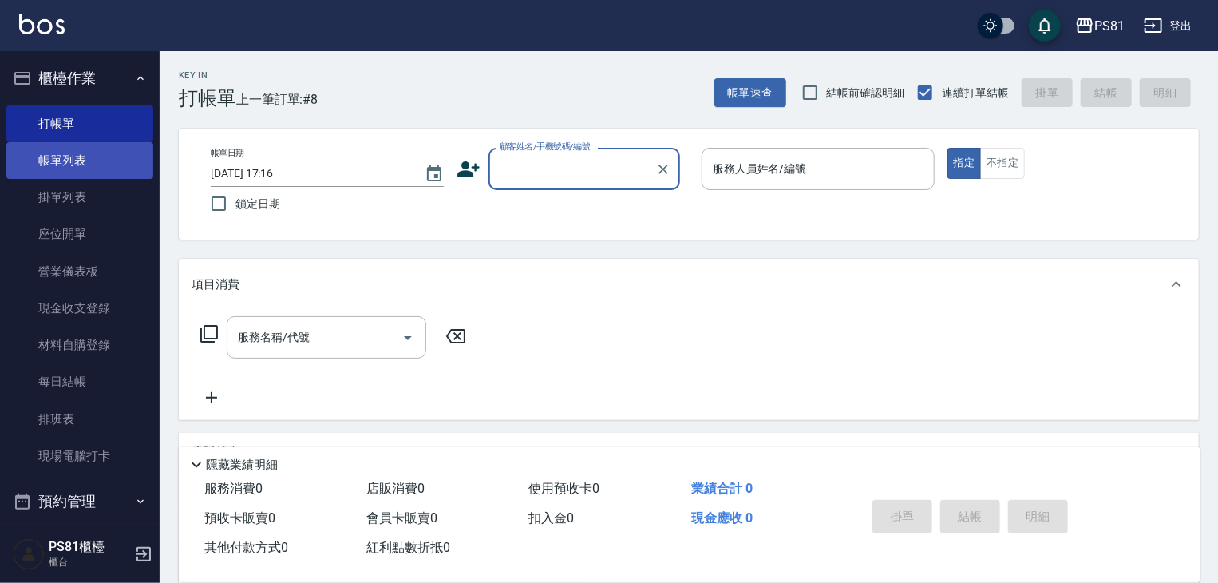
click at [99, 153] on link "帳單列表" at bounding box center [79, 160] width 147 height 37
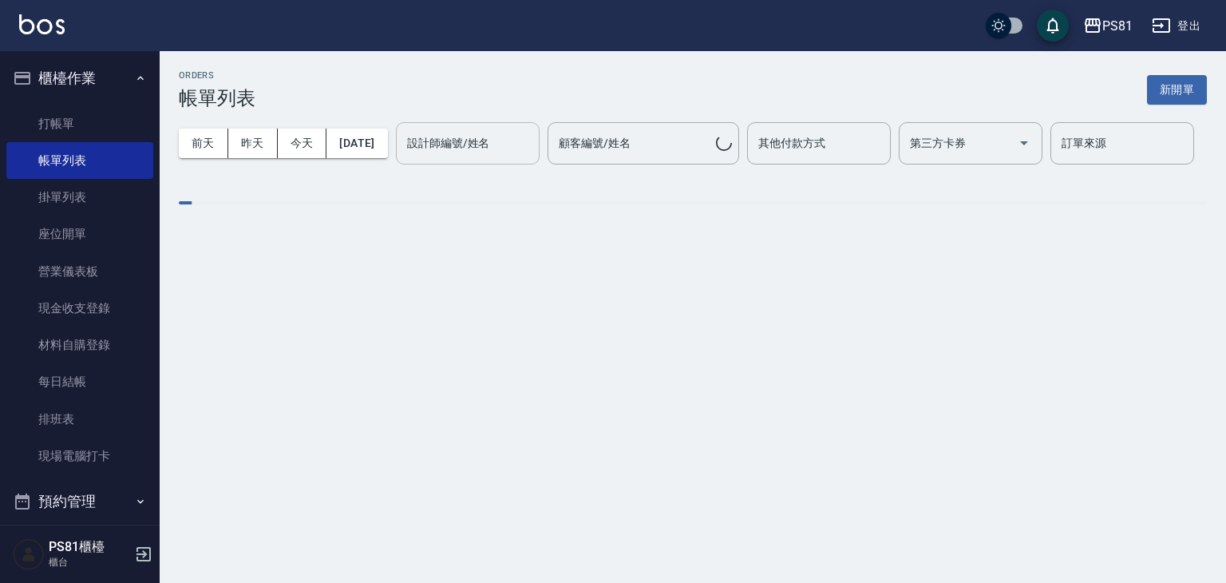
click at [403, 157] on input "設計師編號/姓名" at bounding box center [467, 143] width 129 height 28
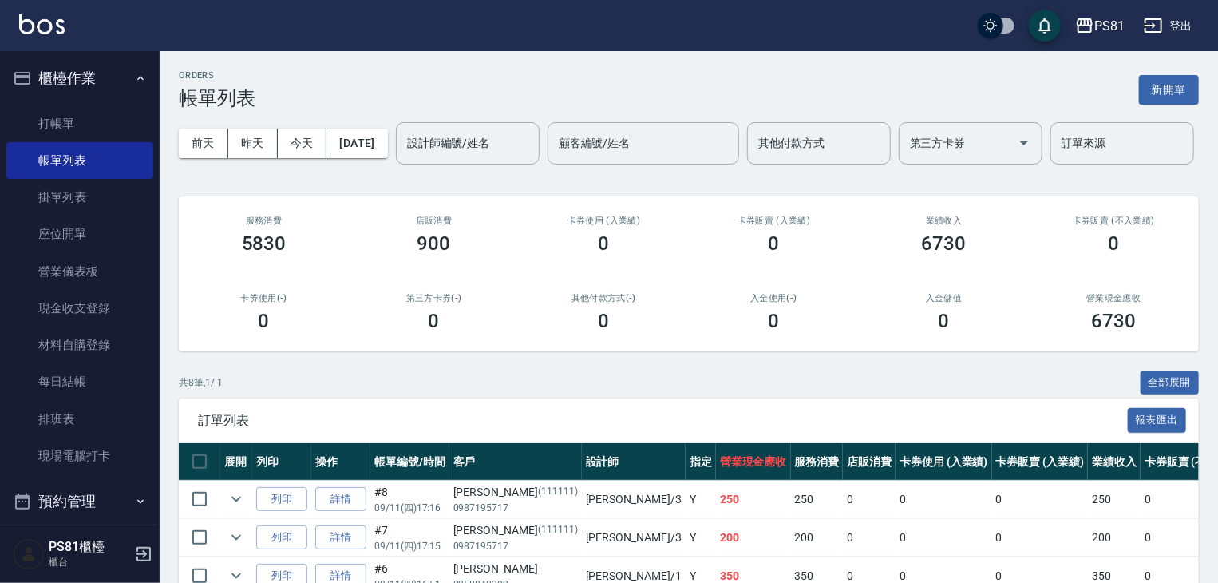
click at [618, 332] on div "0" at bounding box center [604, 321] width 132 height 22
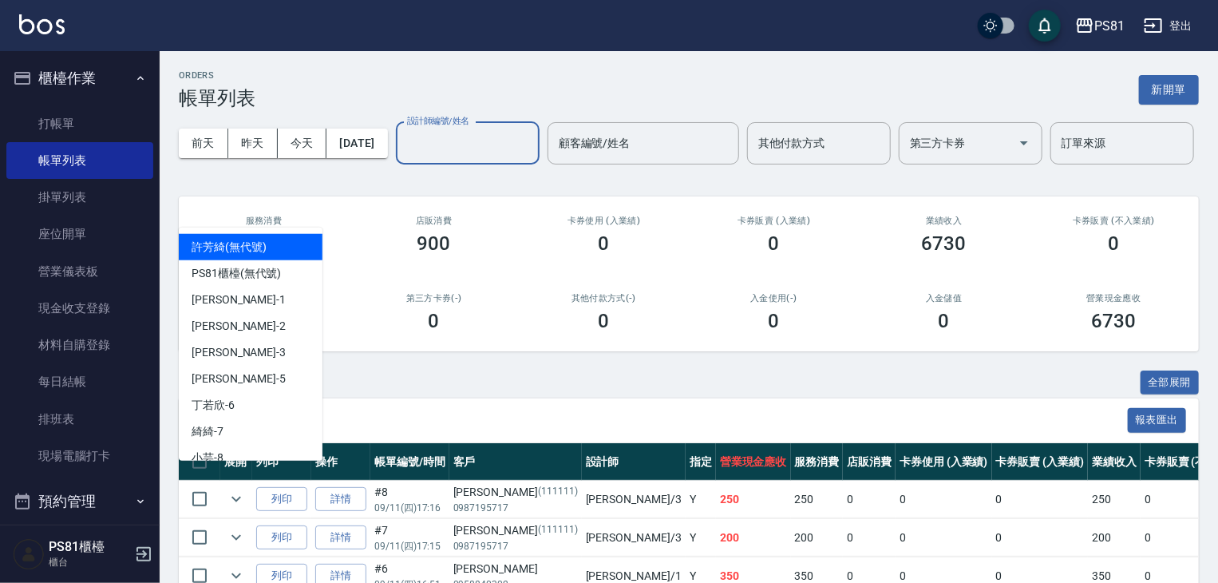
click at [403, 157] on input "設計師編號/姓名" at bounding box center [467, 143] width 129 height 28
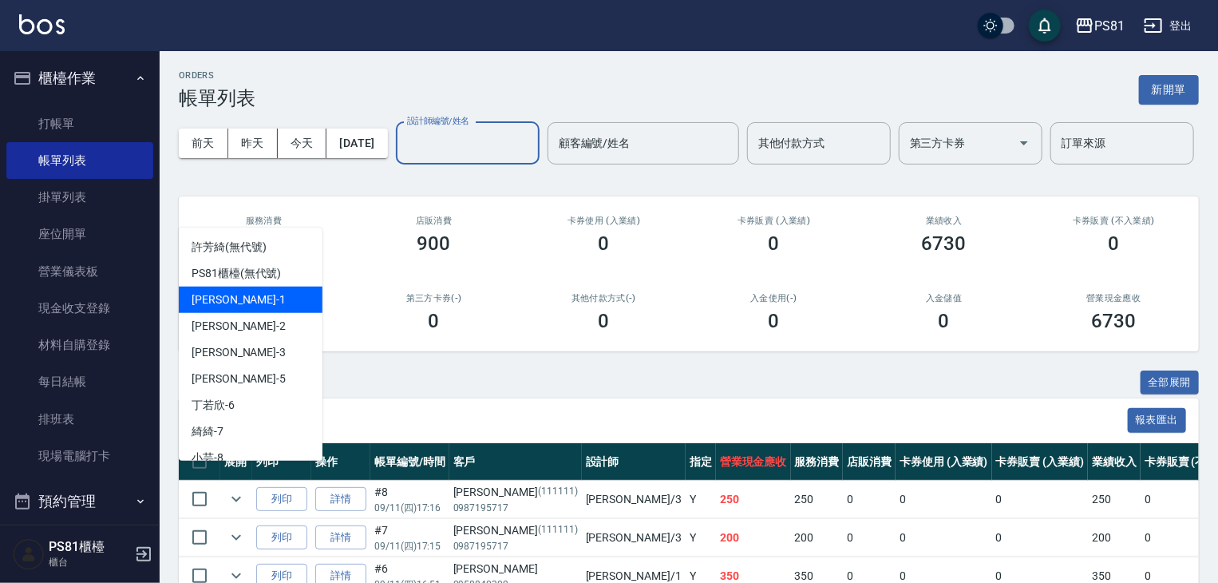
click at [276, 296] on div "[PERSON_NAME] -1" at bounding box center [251, 300] width 144 height 26
type input "[PERSON_NAME]-1"
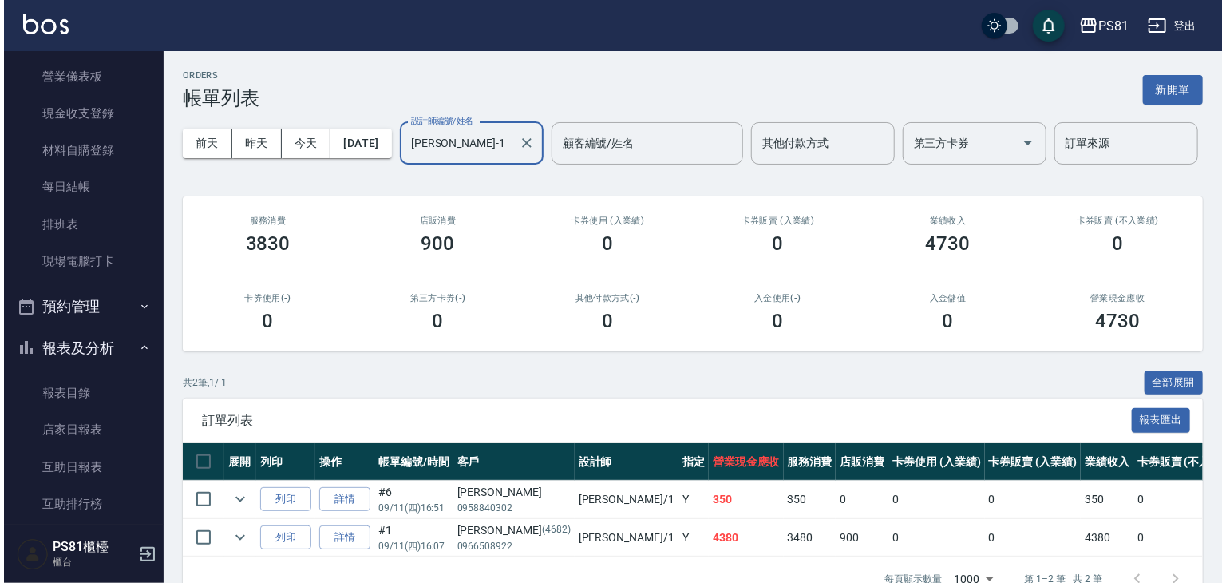
scroll to position [399, 0]
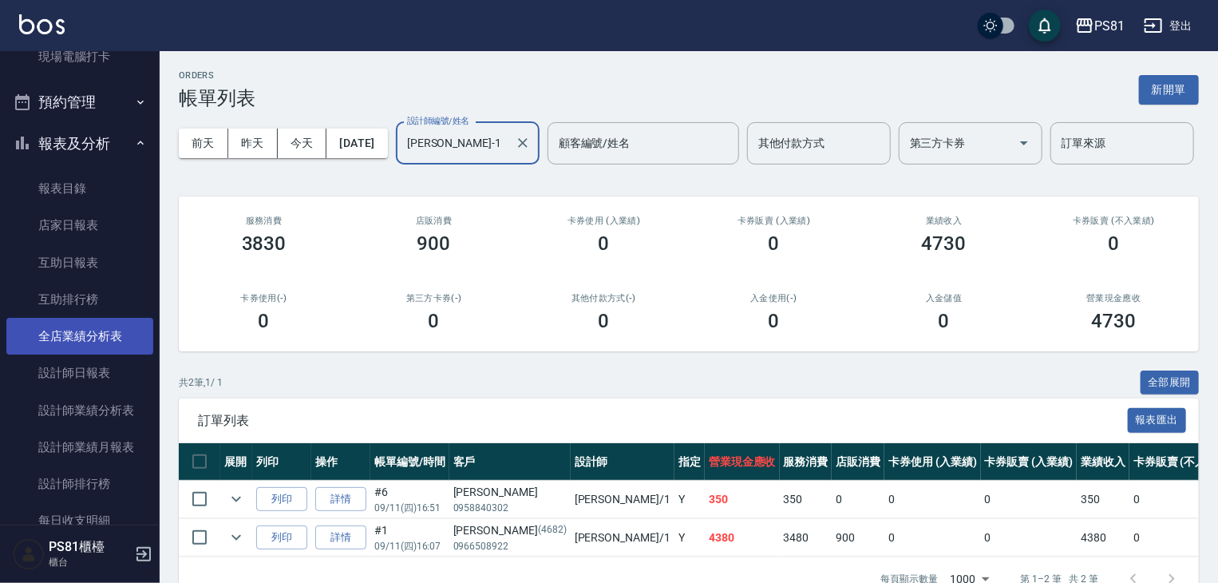
click at [115, 326] on link "全店業績分析表" at bounding box center [79, 336] width 147 height 37
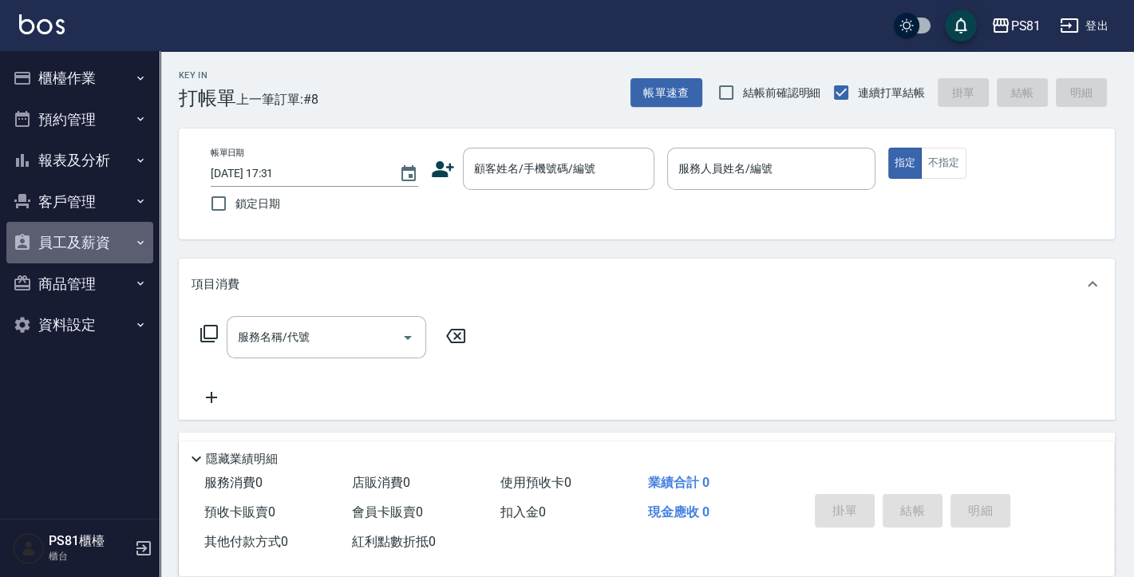
click at [93, 251] on button "員工及薪資" at bounding box center [79, 243] width 147 height 42
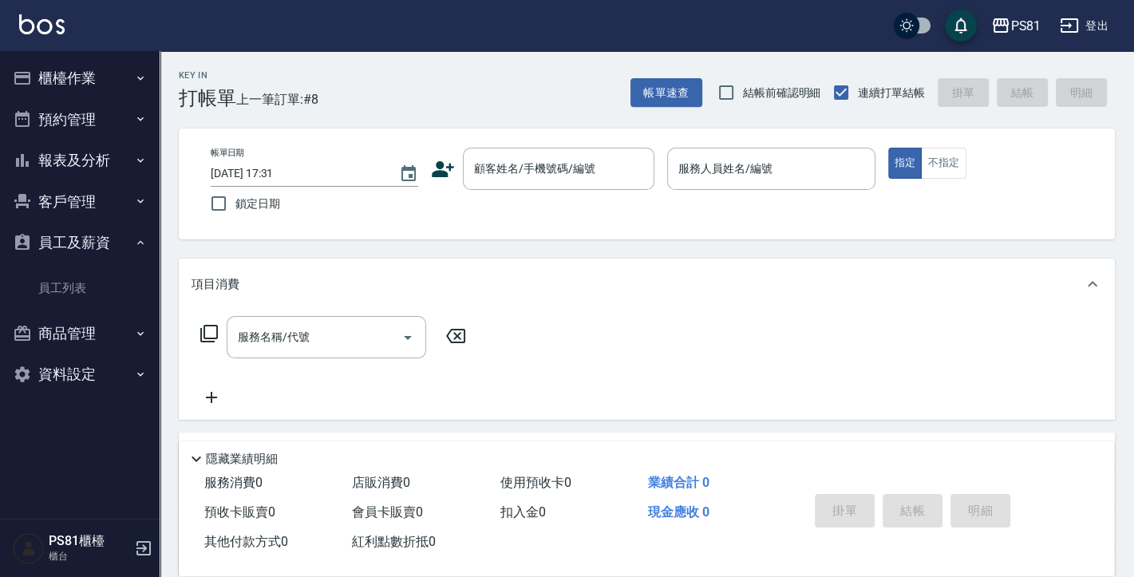
click at [98, 320] on button "商品管理" at bounding box center [79, 334] width 147 height 42
click at [99, 183] on button "客戶管理" at bounding box center [79, 202] width 147 height 42
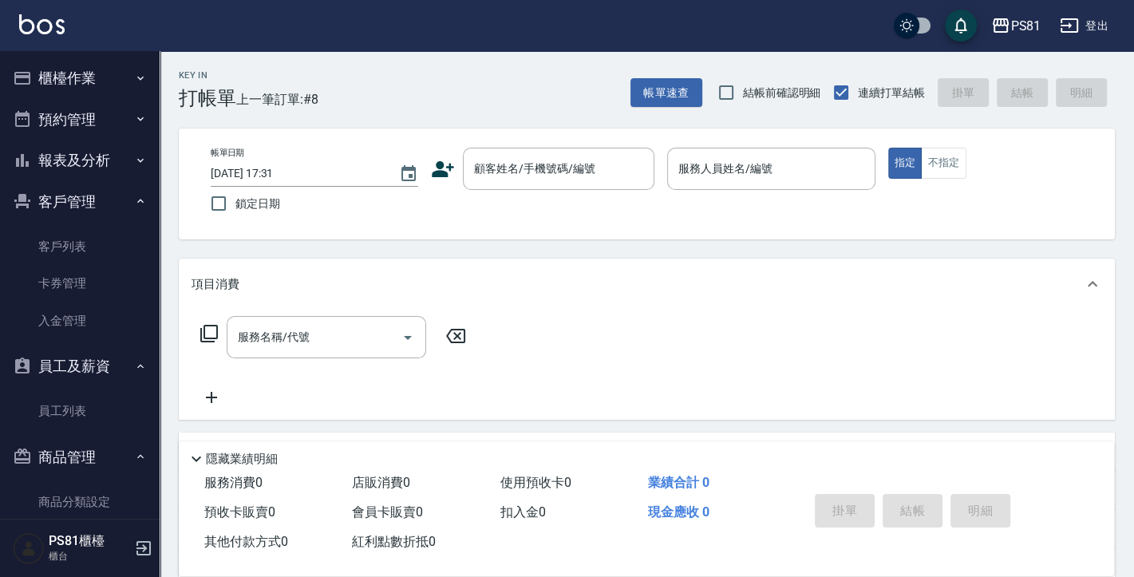
click at [116, 181] on button "客戶管理" at bounding box center [79, 202] width 147 height 42
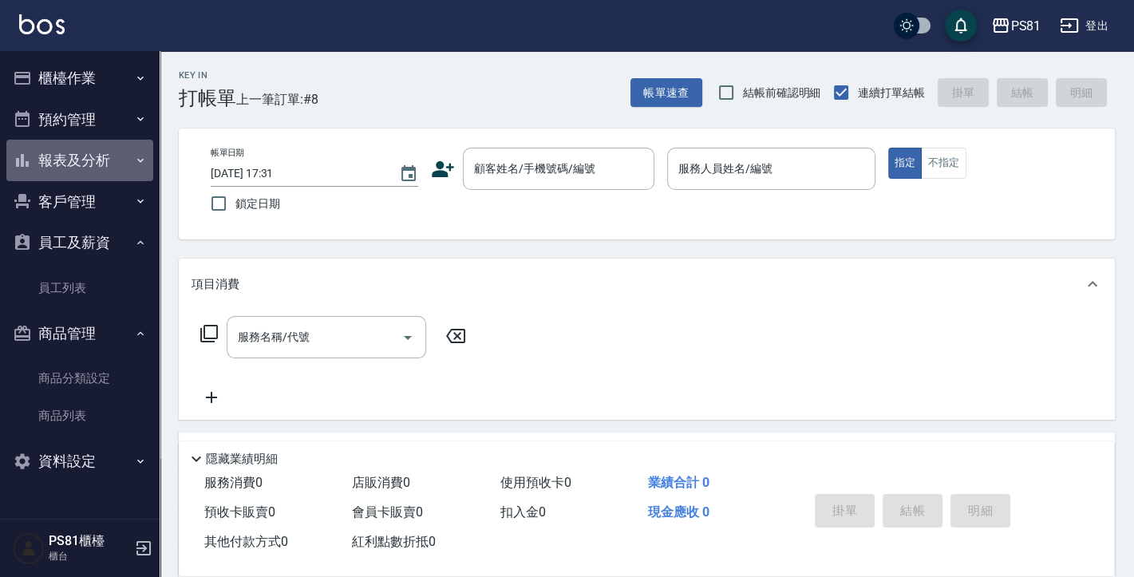
click at [112, 169] on button "報表及分析" at bounding box center [79, 161] width 147 height 42
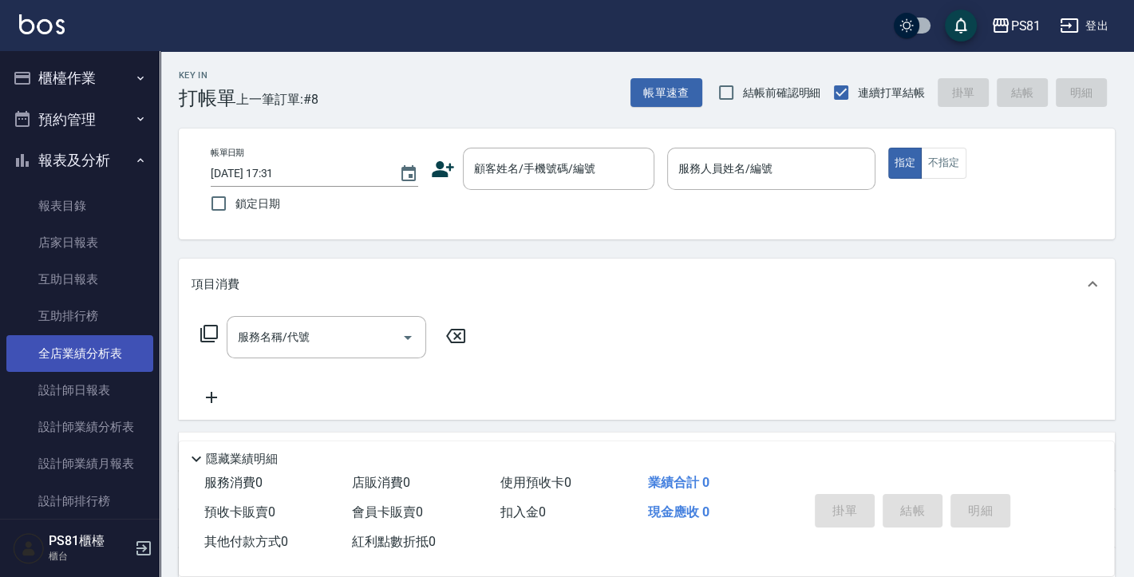
click at [87, 348] on link "全店業績分析表" at bounding box center [79, 353] width 147 height 37
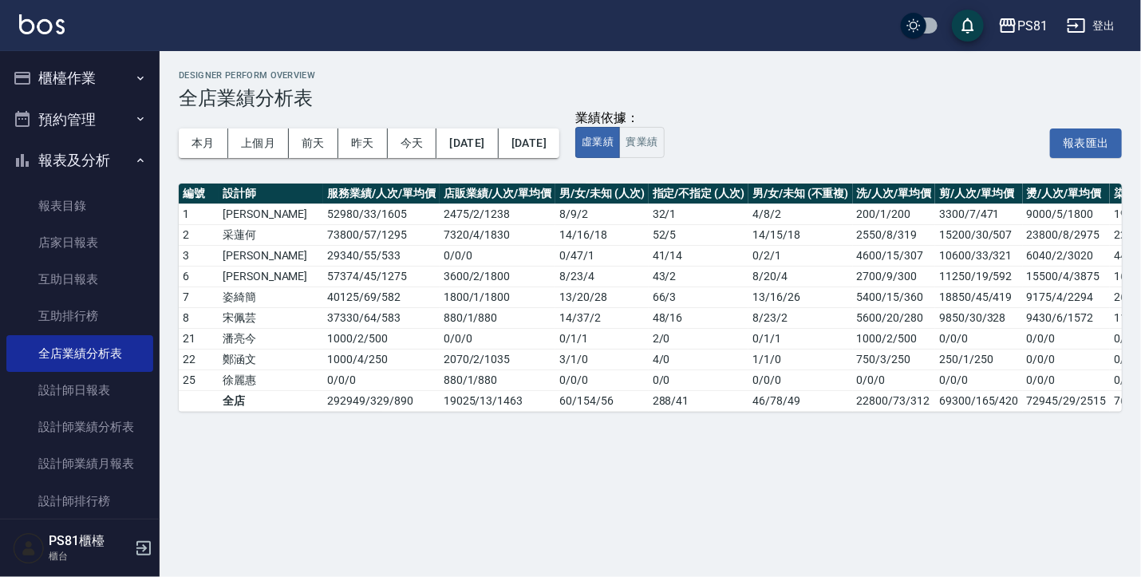
click at [61, 83] on button "櫃檯作業" at bounding box center [79, 78] width 147 height 42
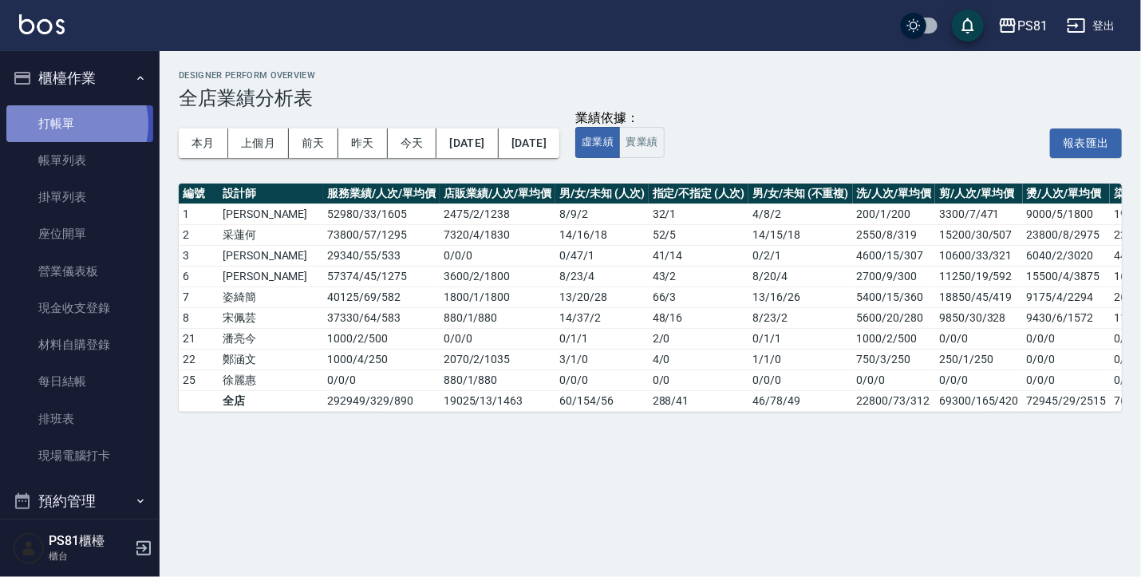
click at [64, 124] on link "打帳單" at bounding box center [79, 123] width 147 height 37
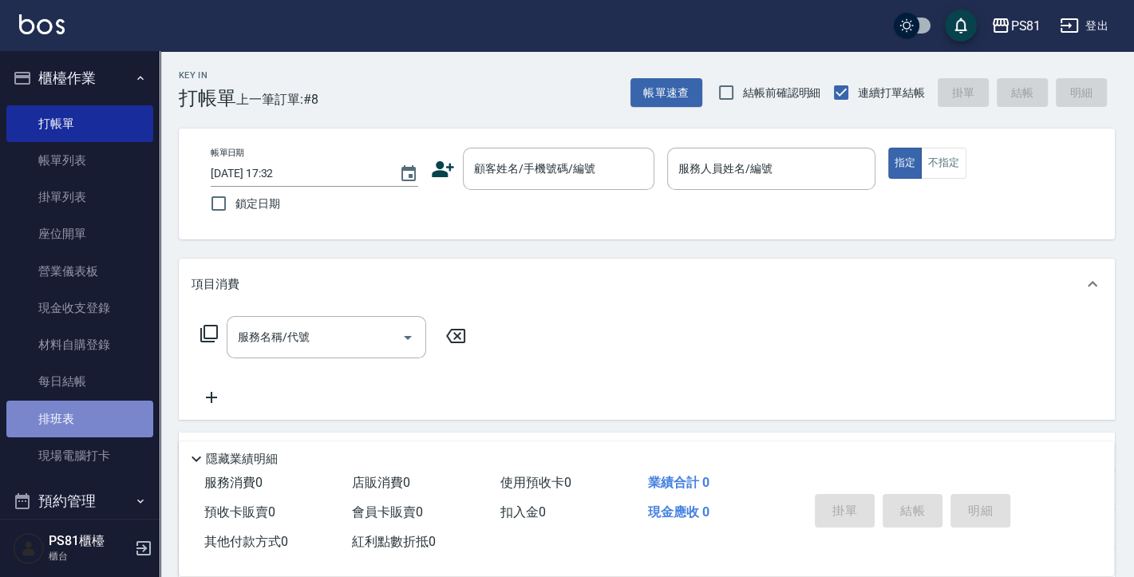
click at [86, 417] on link "排班表" at bounding box center [79, 419] width 147 height 37
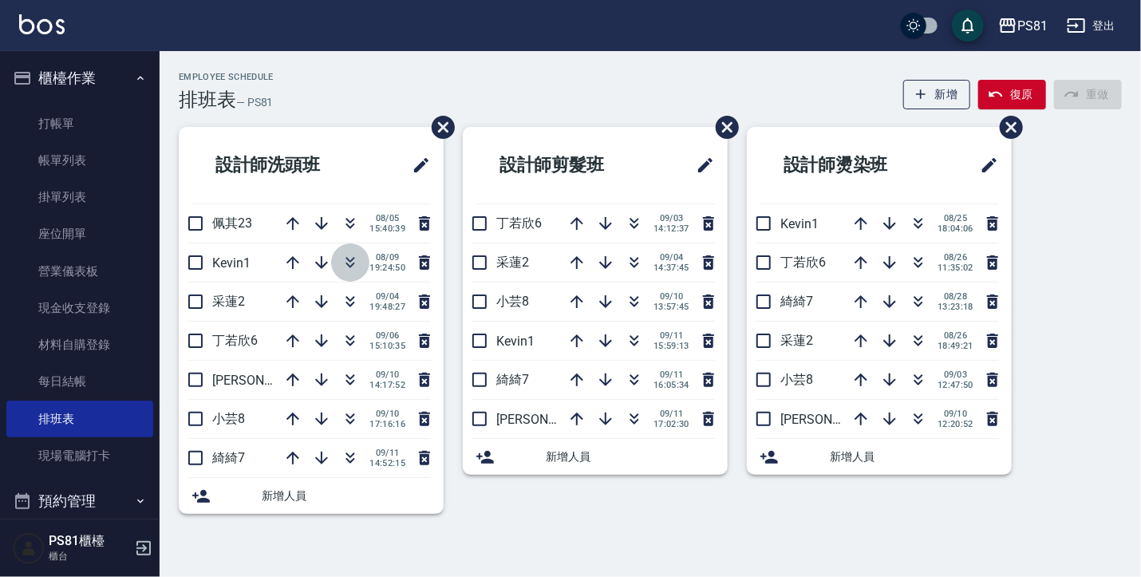
click at [353, 266] on icon "button" at bounding box center [350, 262] width 19 height 19
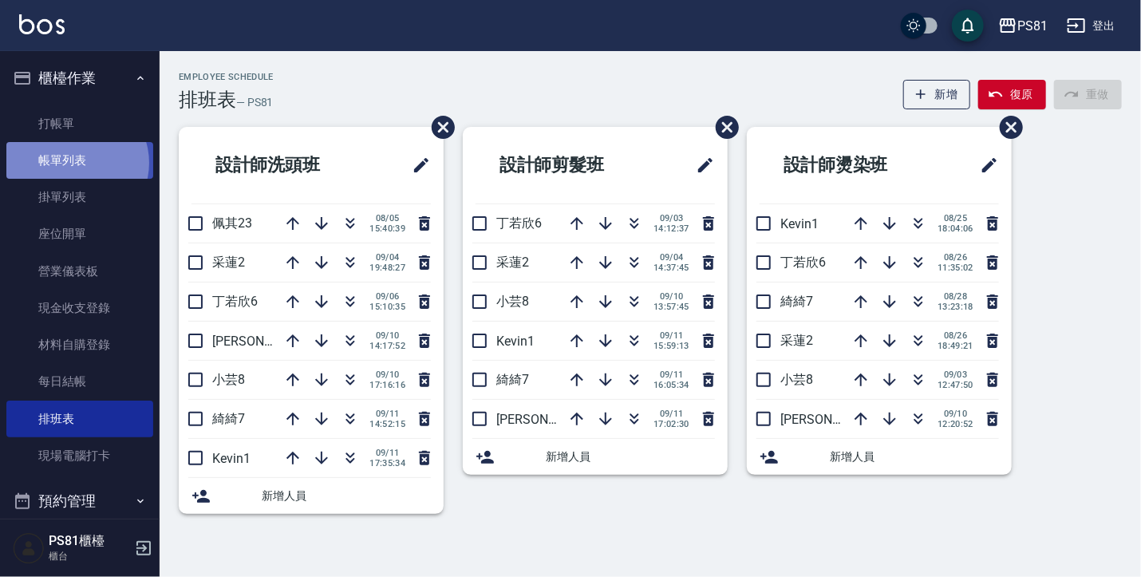
click at [76, 163] on link "帳單列表" at bounding box center [79, 160] width 147 height 37
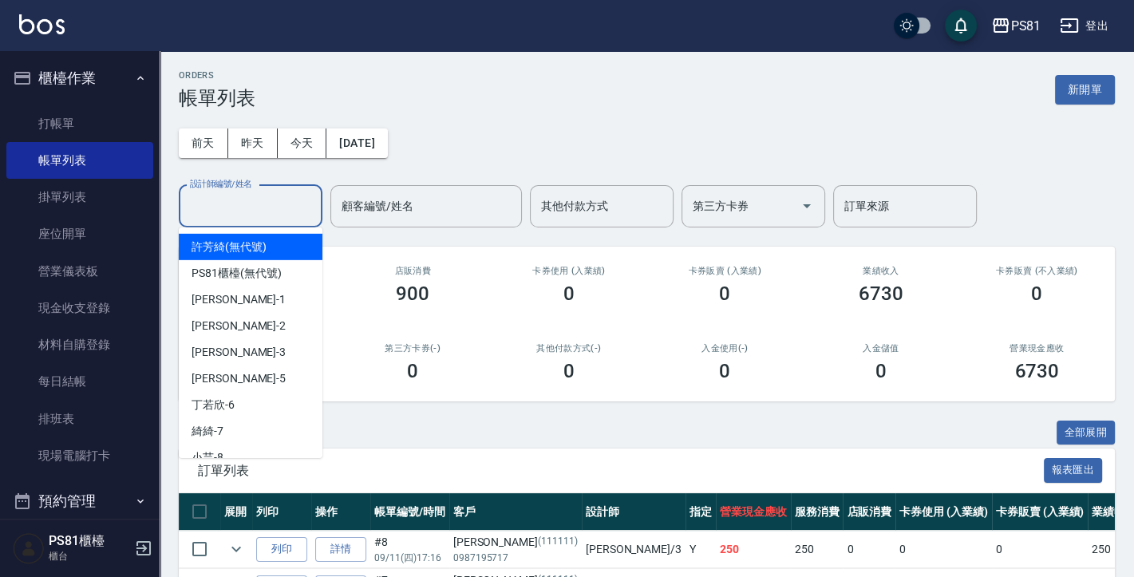
click at [241, 206] on input "設計師編號/姓名" at bounding box center [250, 206] width 129 height 28
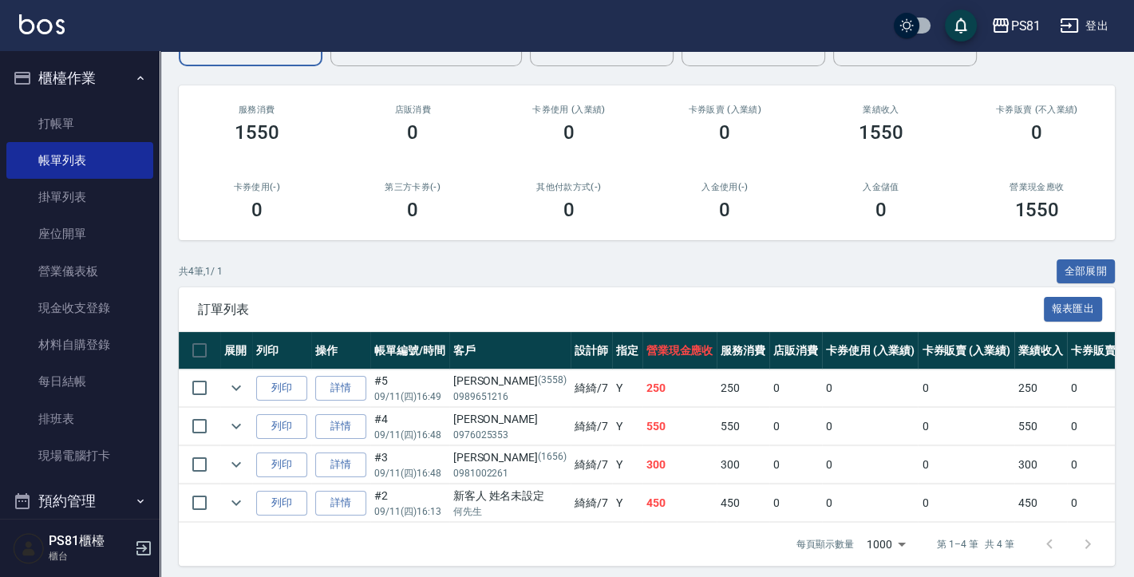
scroll to position [180, 0]
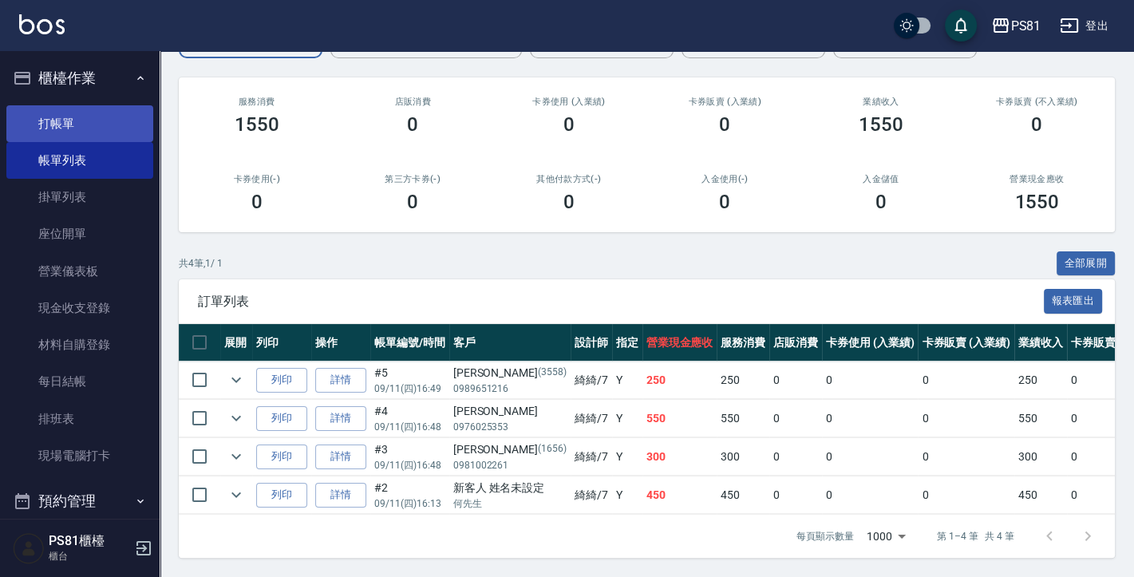
type input "綺綺-7"
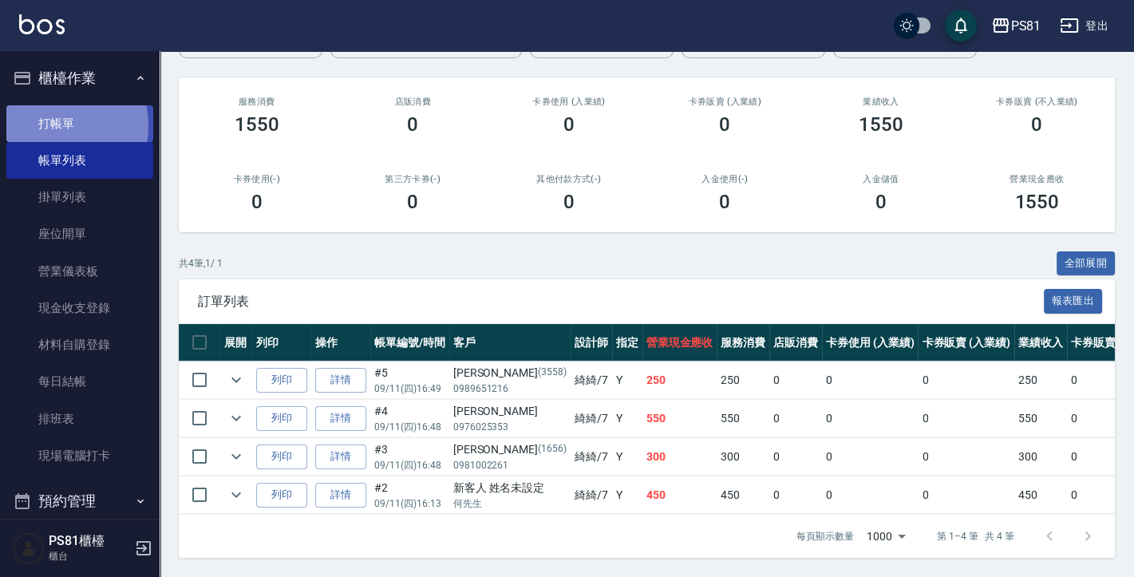
click at [52, 125] on link "打帳單" at bounding box center [79, 123] width 147 height 37
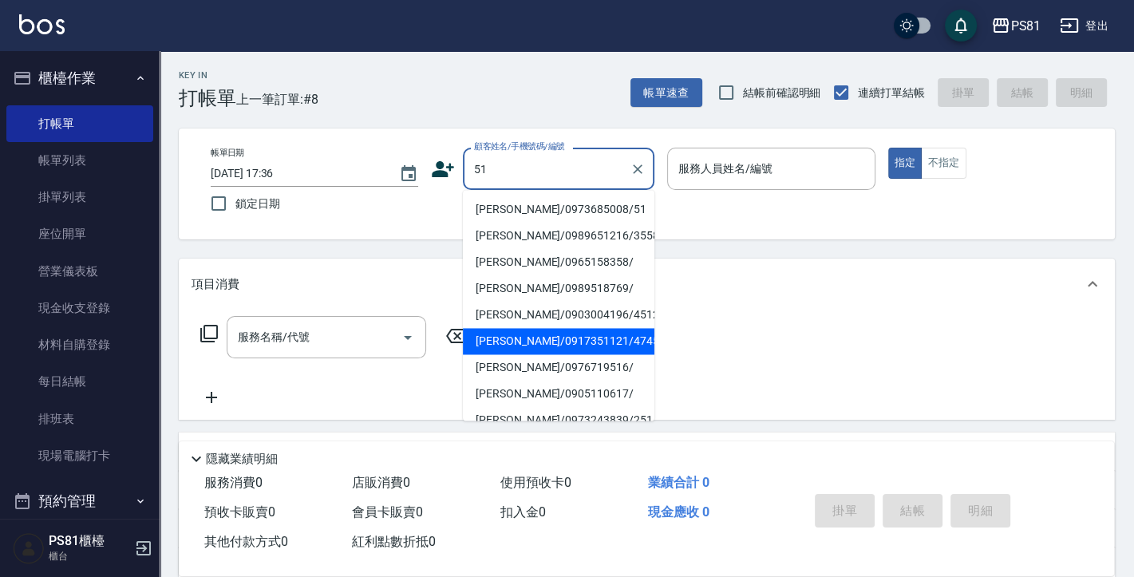
scroll to position [319, 0]
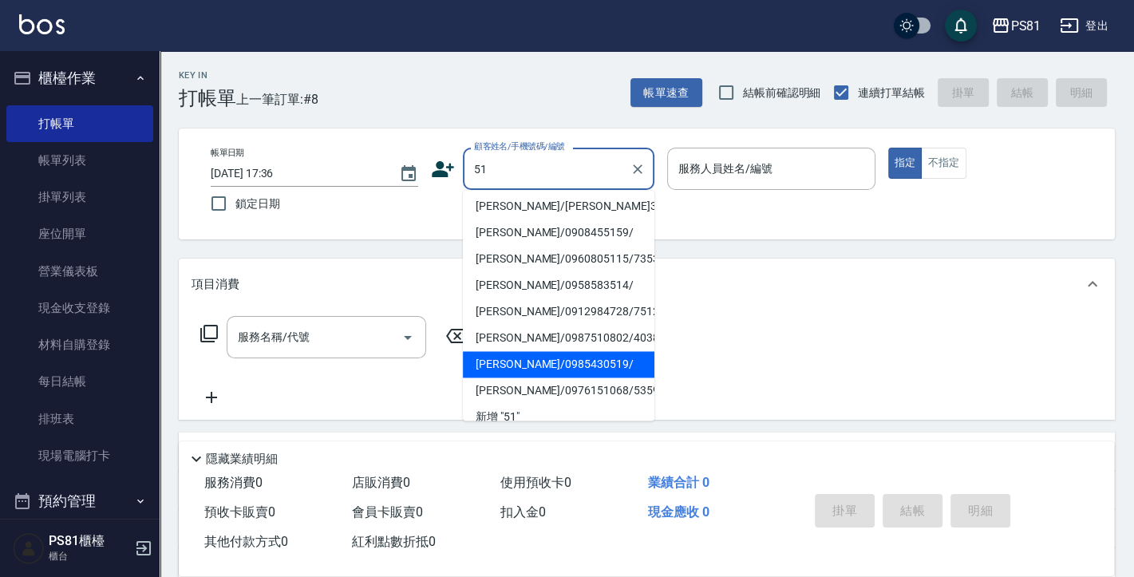
click at [568, 354] on li "黃意雯/0985430519/" at bounding box center [559, 364] width 192 height 26
type input "黃意雯/0985430519/"
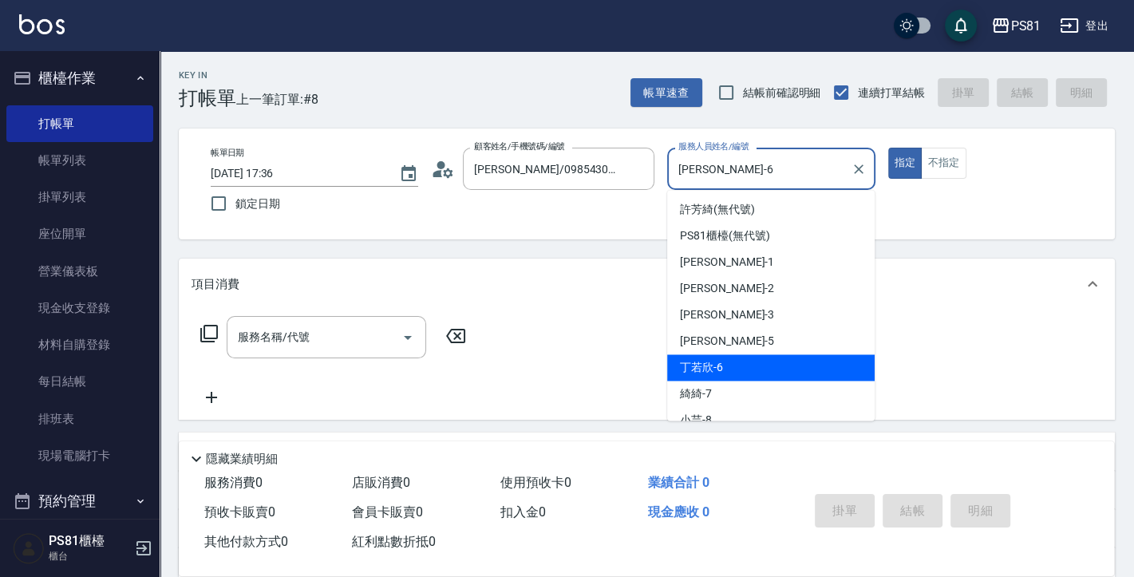
click at [714, 164] on input "丁若欣-6" at bounding box center [758, 169] width 169 height 28
type input "綺綺-7"
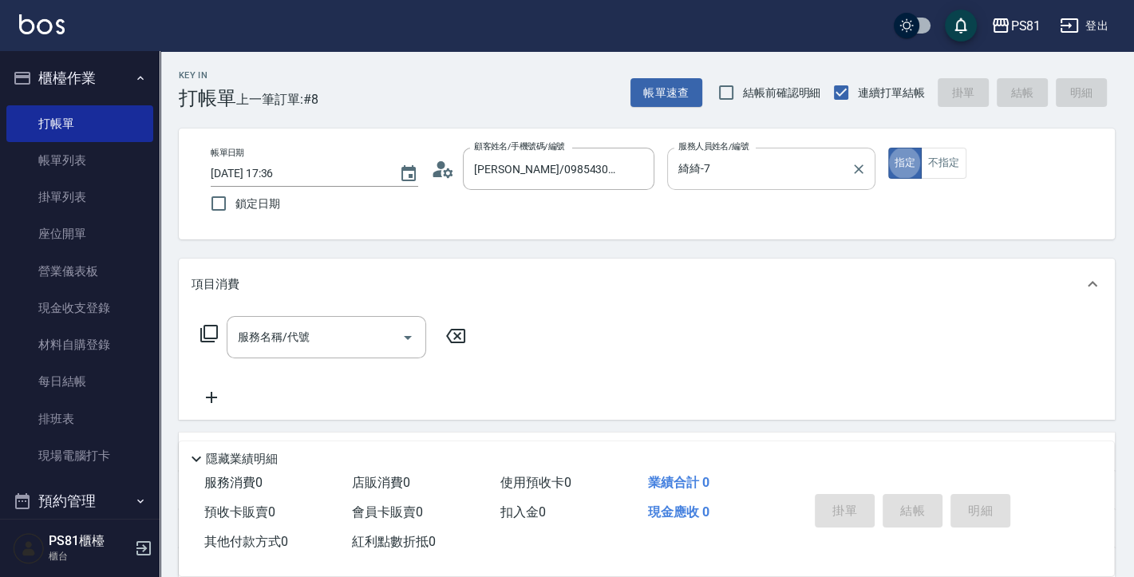
type button "true"
click at [296, 333] on input "服務名稱/代號" at bounding box center [314, 337] width 161 height 28
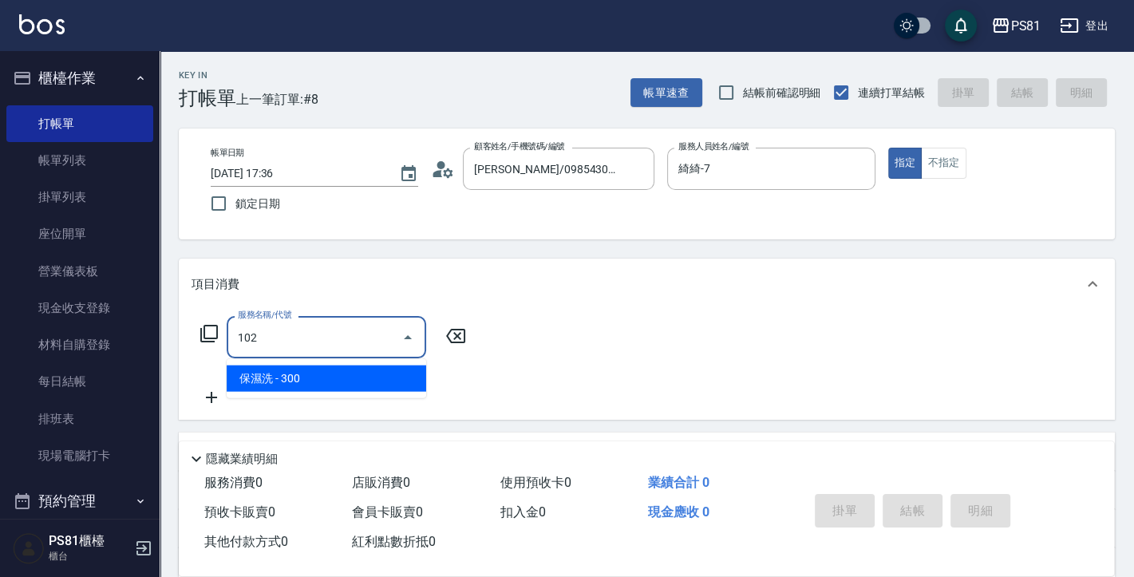
type input "保濕洗(102)"
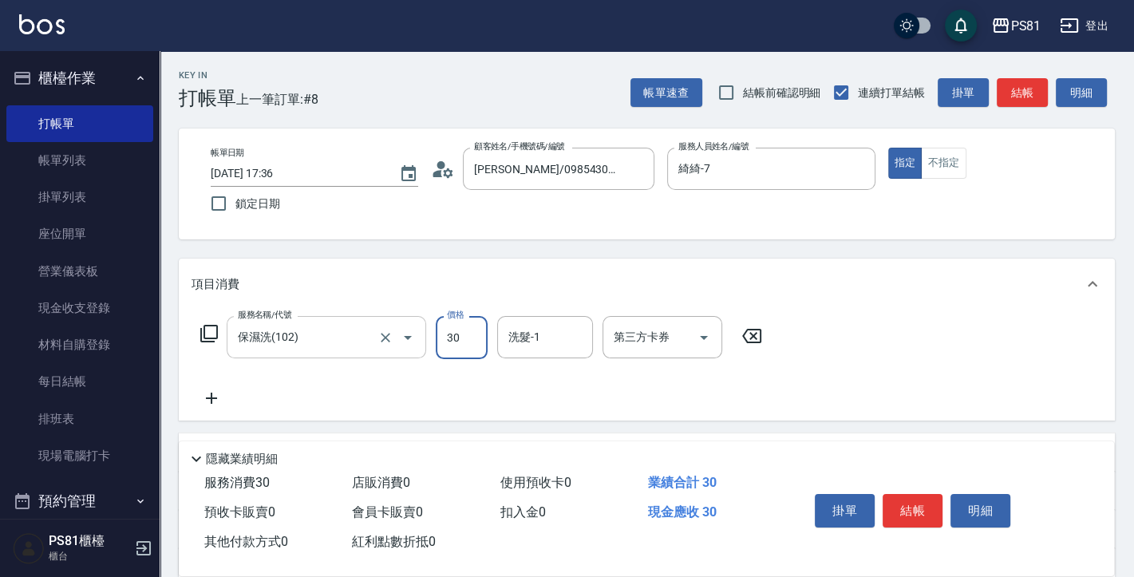
type input "300"
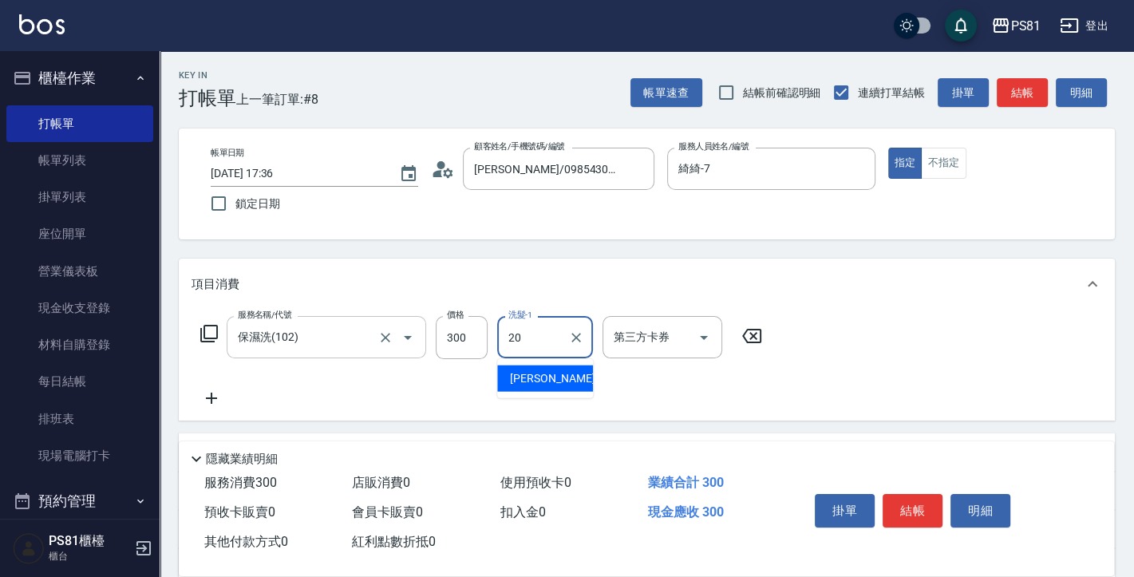
type input "[PERSON_NAME]-20"
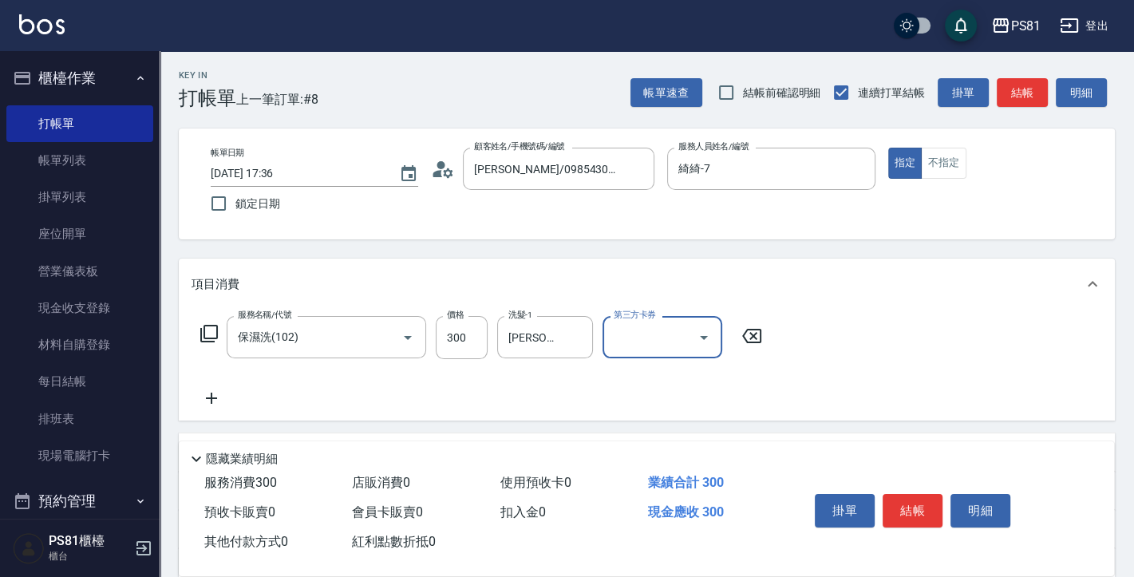
click at [213, 400] on icon at bounding box center [212, 398] width 40 height 19
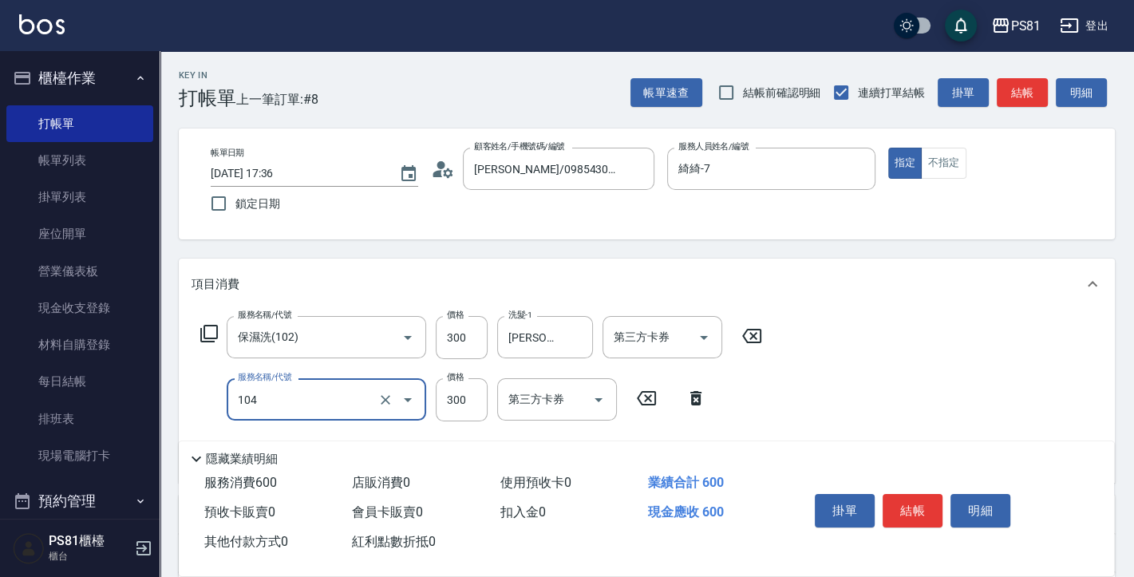
type input "C級單剪300(104)"
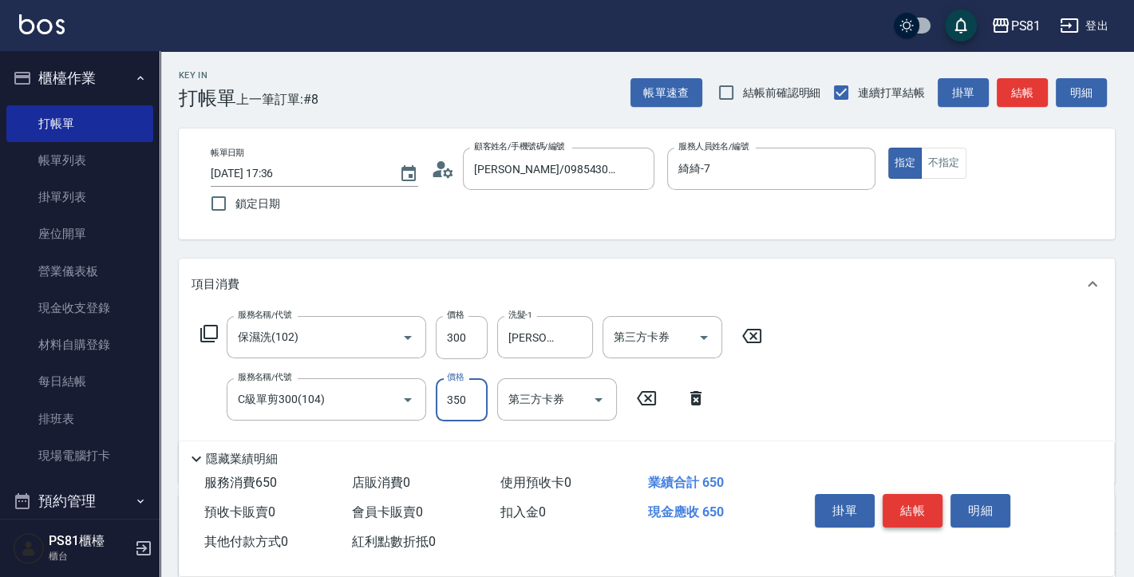
type input "350"
click at [922, 500] on button "結帳" at bounding box center [913, 511] width 60 height 34
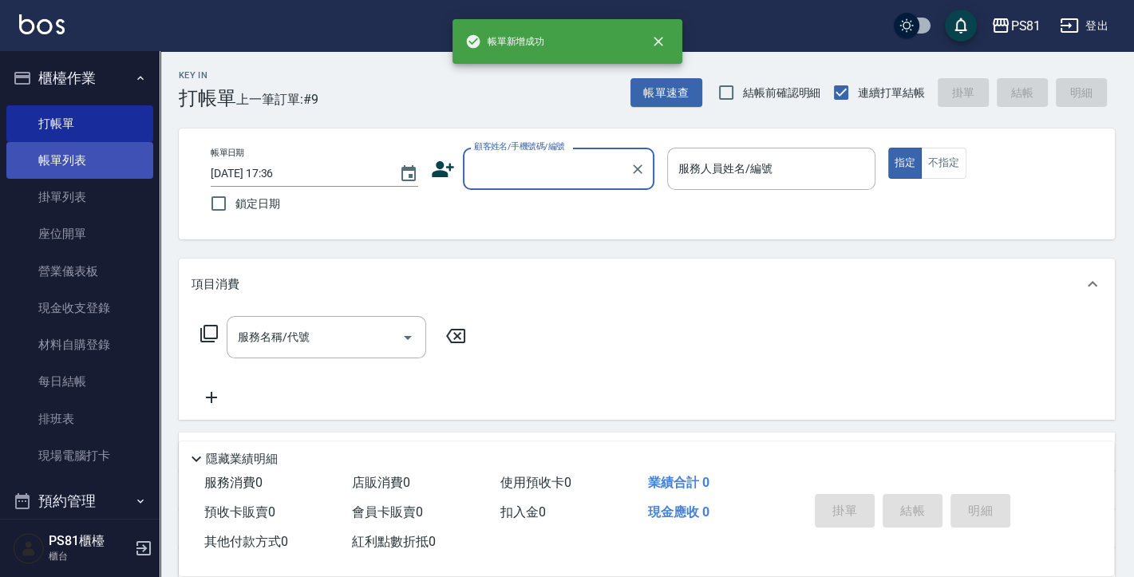
click at [38, 168] on link "帳單列表" at bounding box center [79, 160] width 147 height 37
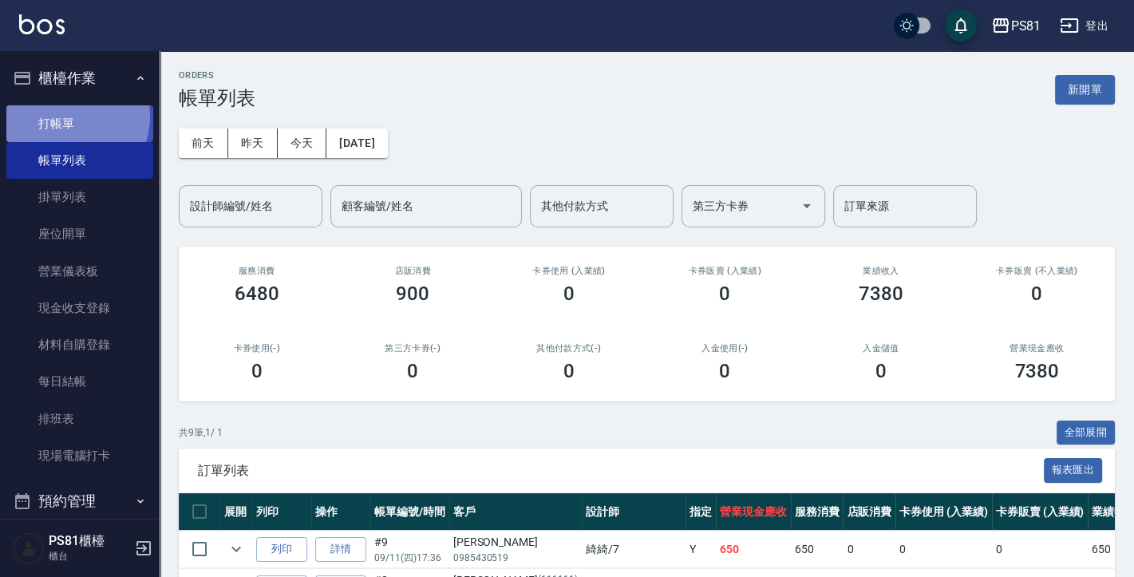
click at [67, 116] on link "打帳單" at bounding box center [79, 123] width 147 height 37
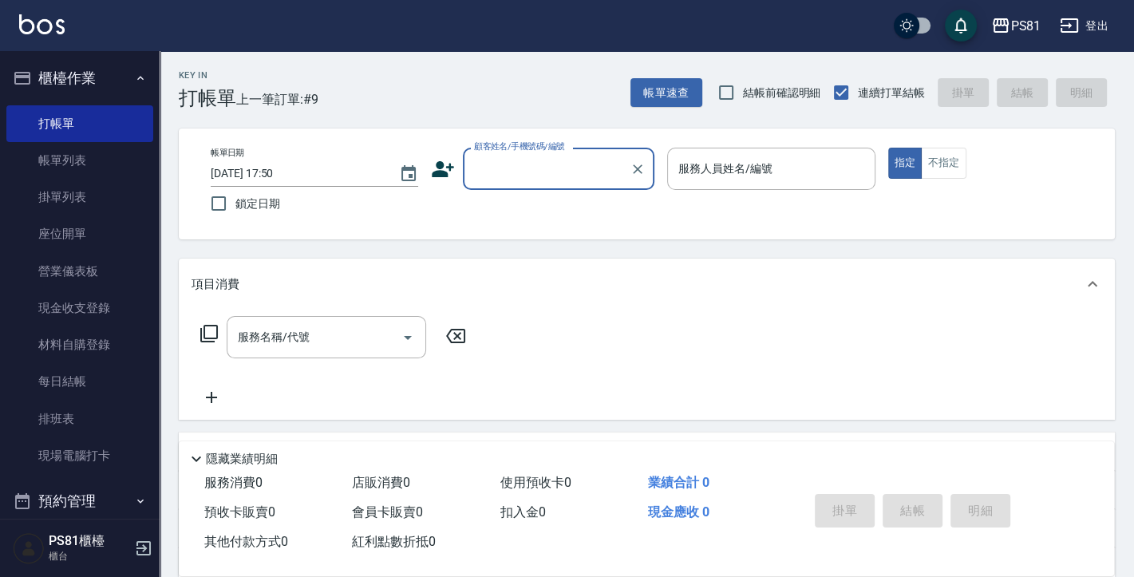
click at [587, 183] on div "顧客姓名/手機號碼/編號" at bounding box center [559, 169] width 192 height 42
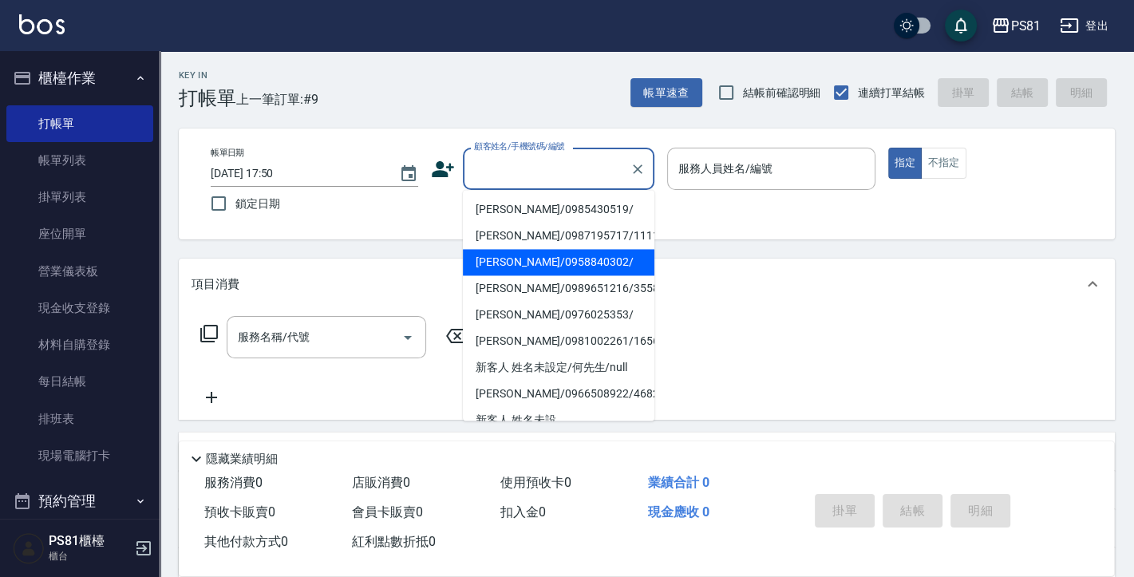
click at [533, 260] on li "[PERSON_NAME]/0958840302/" at bounding box center [559, 262] width 192 height 26
type input "[PERSON_NAME]/0958840302/"
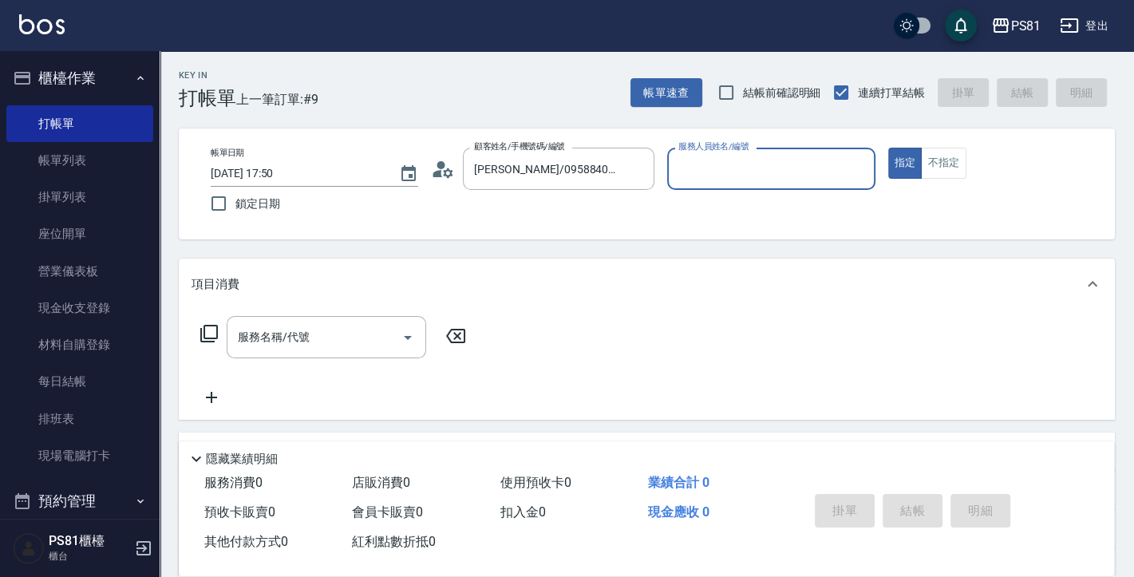
click at [729, 167] on input "服務人員姓名/編號" at bounding box center [770, 169] width 193 height 28
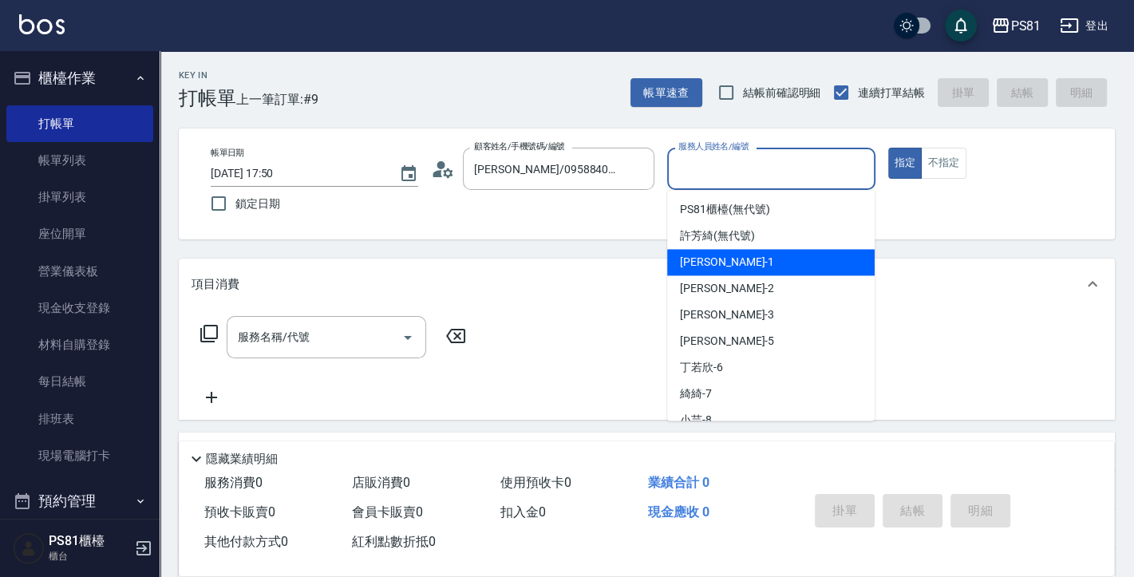
click at [737, 265] on div "[PERSON_NAME] -1" at bounding box center [771, 262] width 208 height 26
type input "[PERSON_NAME]-1"
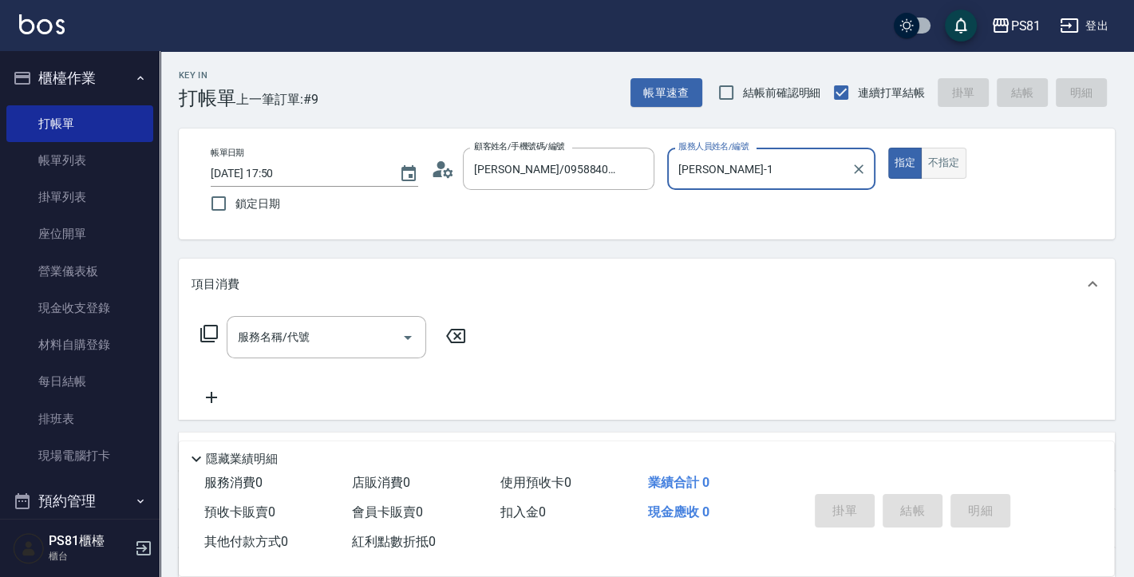
click at [945, 167] on button "不指定" at bounding box center [943, 163] width 45 height 31
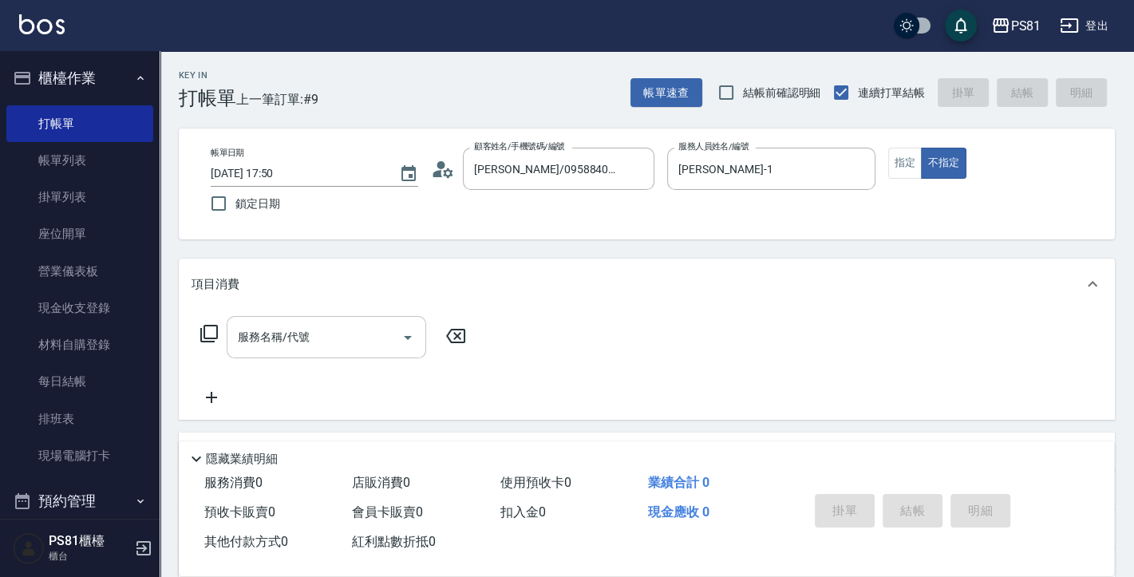
click at [358, 355] on div "服務名稱/代號" at bounding box center [327, 337] width 200 height 42
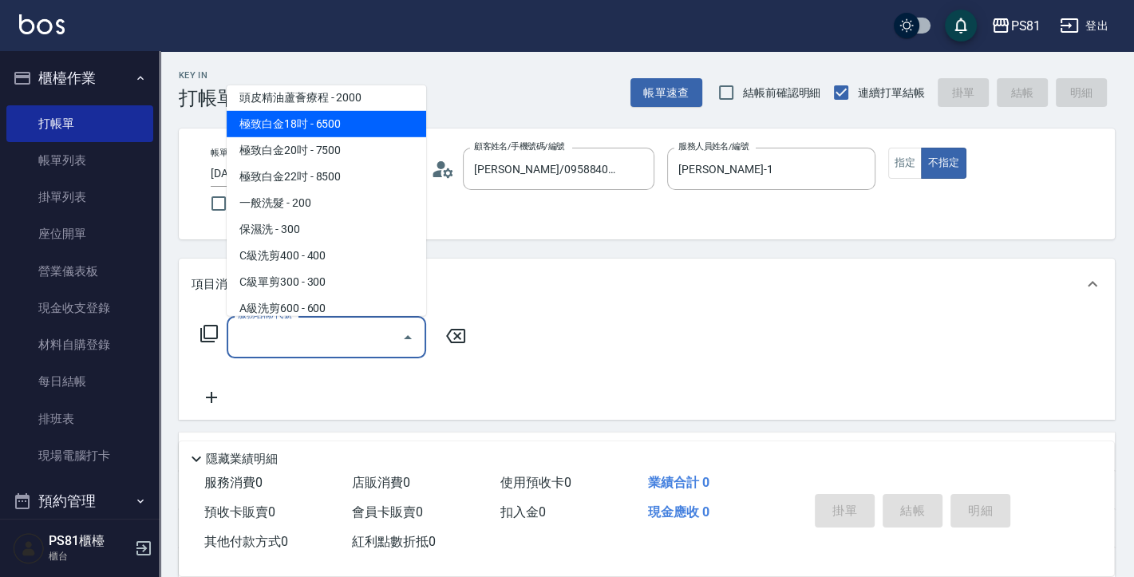
scroll to position [160, 0]
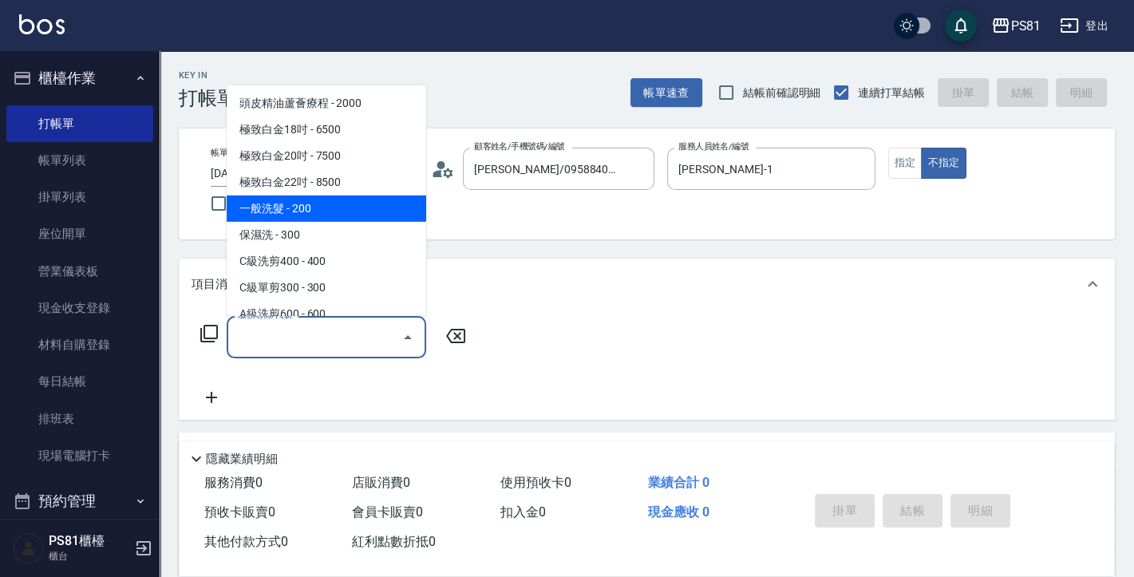
click at [270, 222] on span "一般洗髮 - 200" at bounding box center [327, 209] width 200 height 26
type input "一般洗髮(101)"
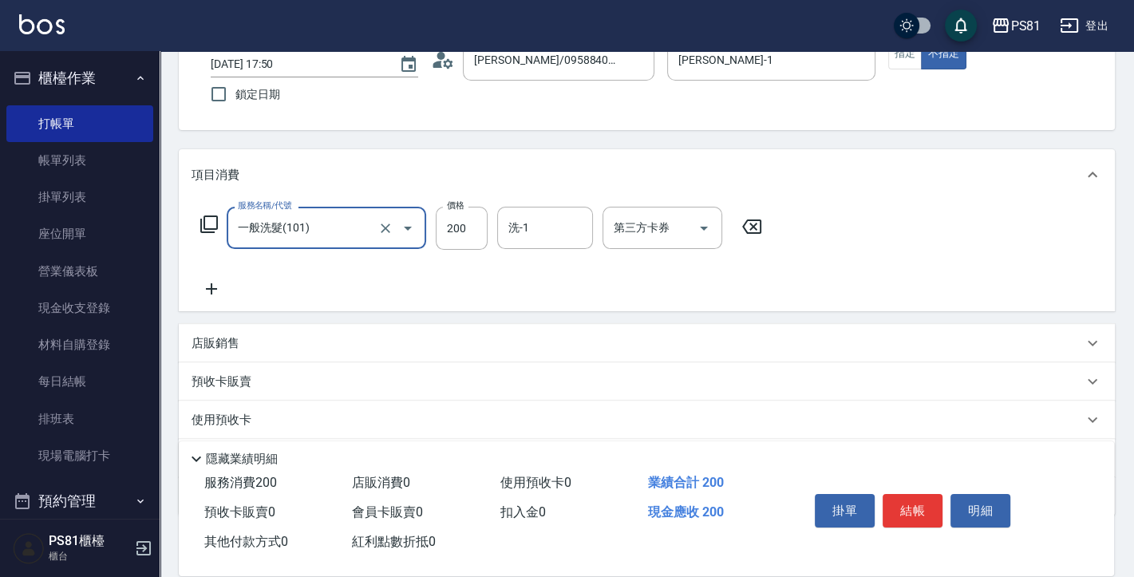
scroll to position [0, 0]
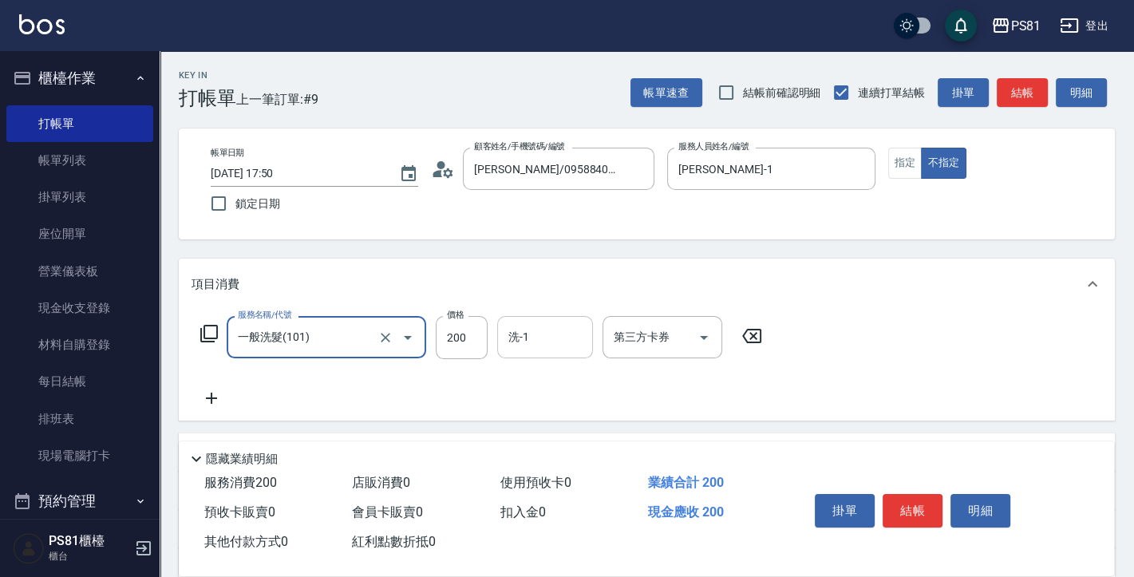
click at [534, 333] on input "洗-1" at bounding box center [544, 337] width 81 height 28
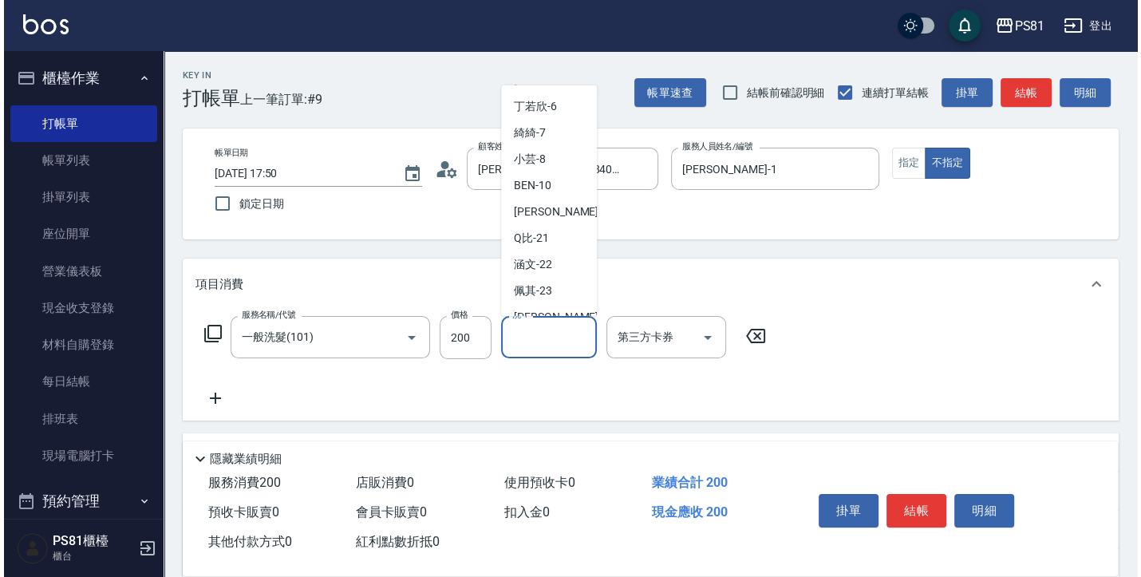
scroll to position [263, 0]
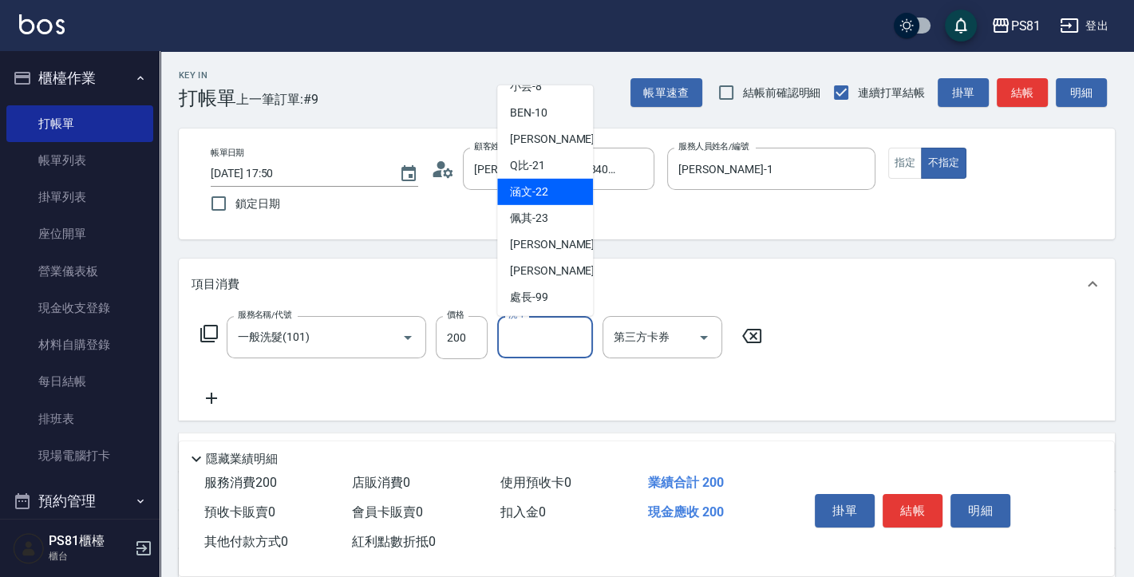
click at [530, 200] on div "涵文 -22" at bounding box center [545, 192] width 96 height 26
type input "涵文-22"
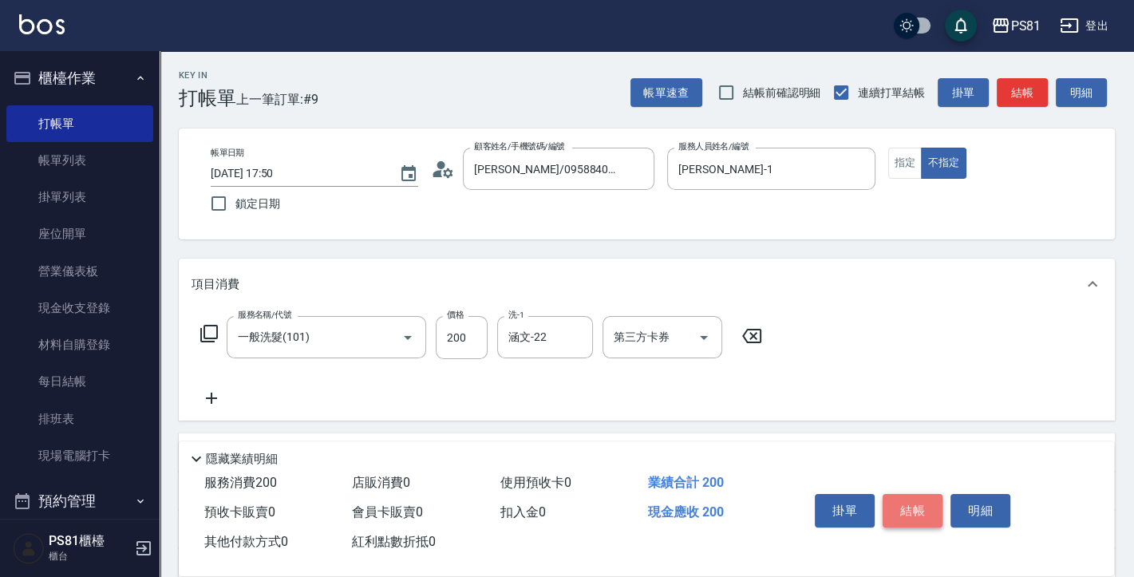
click at [919, 512] on button "結帳" at bounding box center [913, 511] width 60 height 34
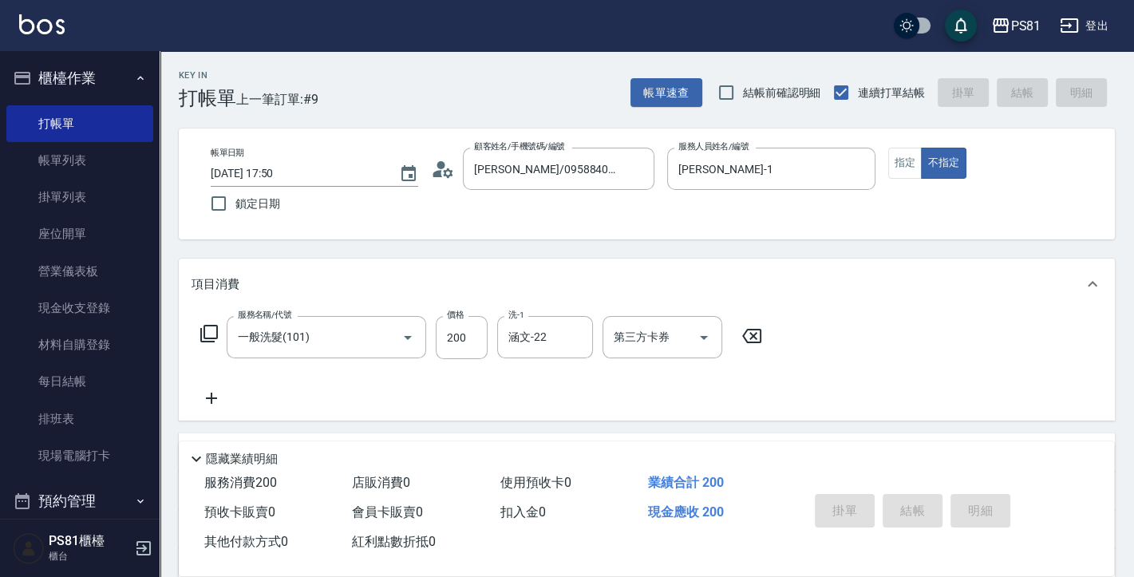
type input "2025/09/11 17:51"
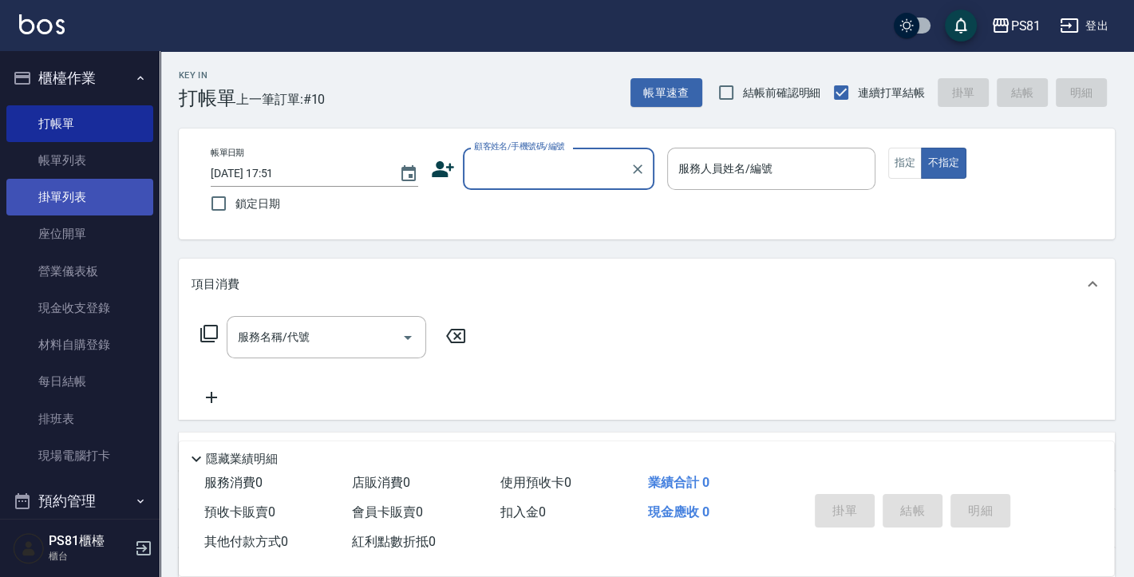
click at [115, 199] on link "掛單列表" at bounding box center [79, 197] width 147 height 37
